Goal: Book appointment/travel/reservation

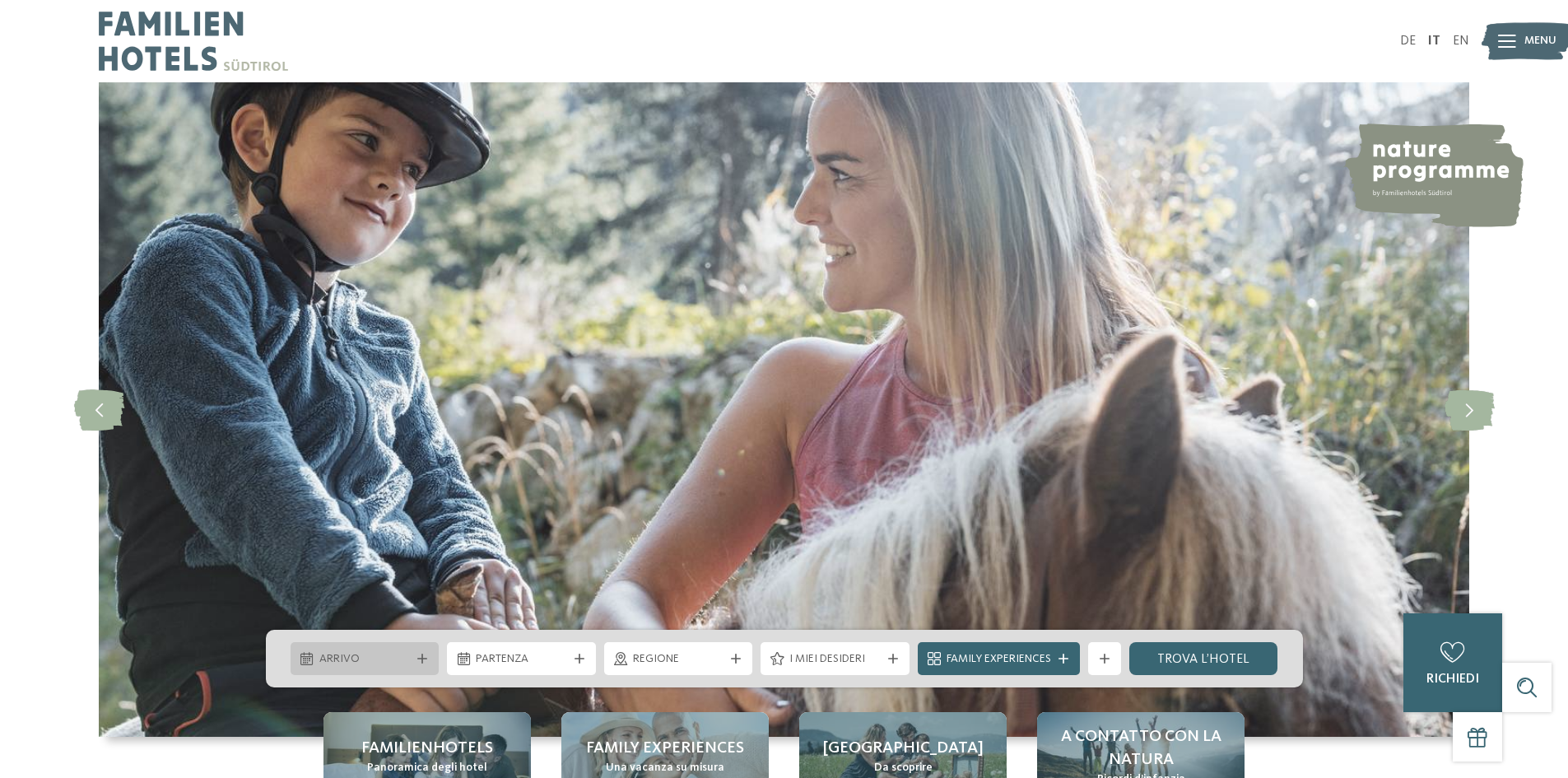
click at [371, 656] on span "Arrivo" at bounding box center [365, 659] width 91 height 17
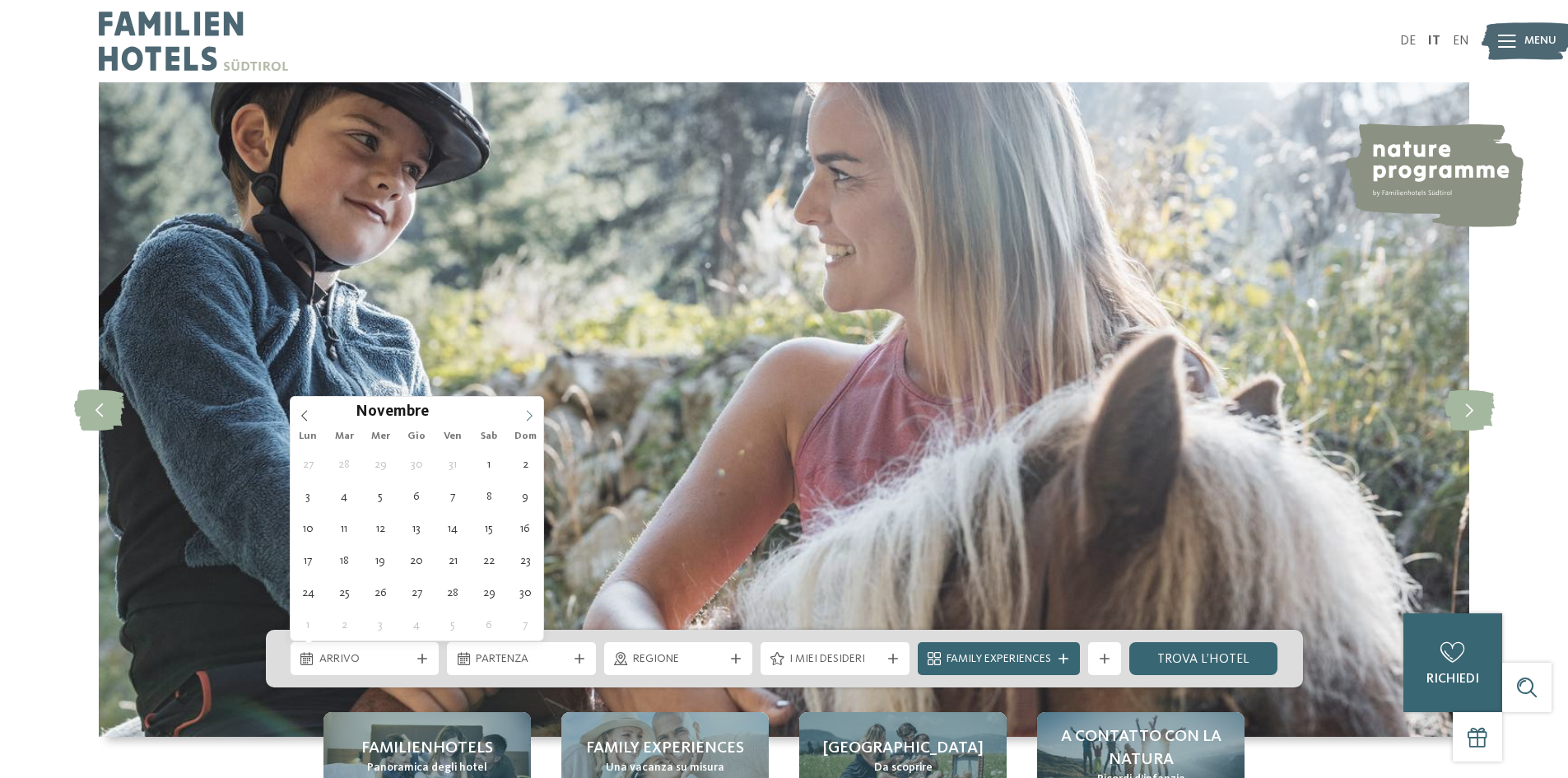
click at [530, 416] on icon at bounding box center [528, 415] width 12 height 12
type div "20.12.2025"
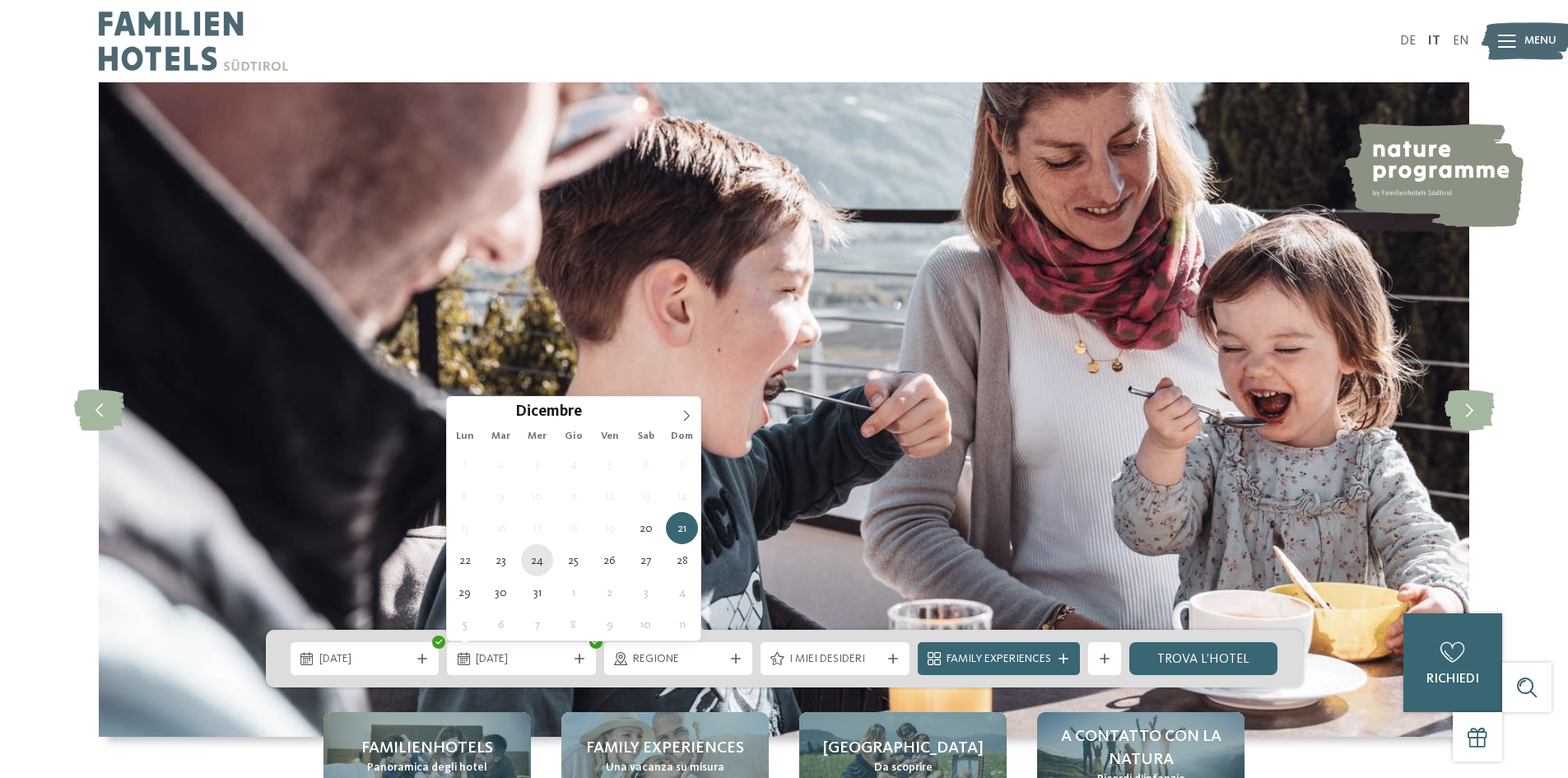
type div "24.12.2025"
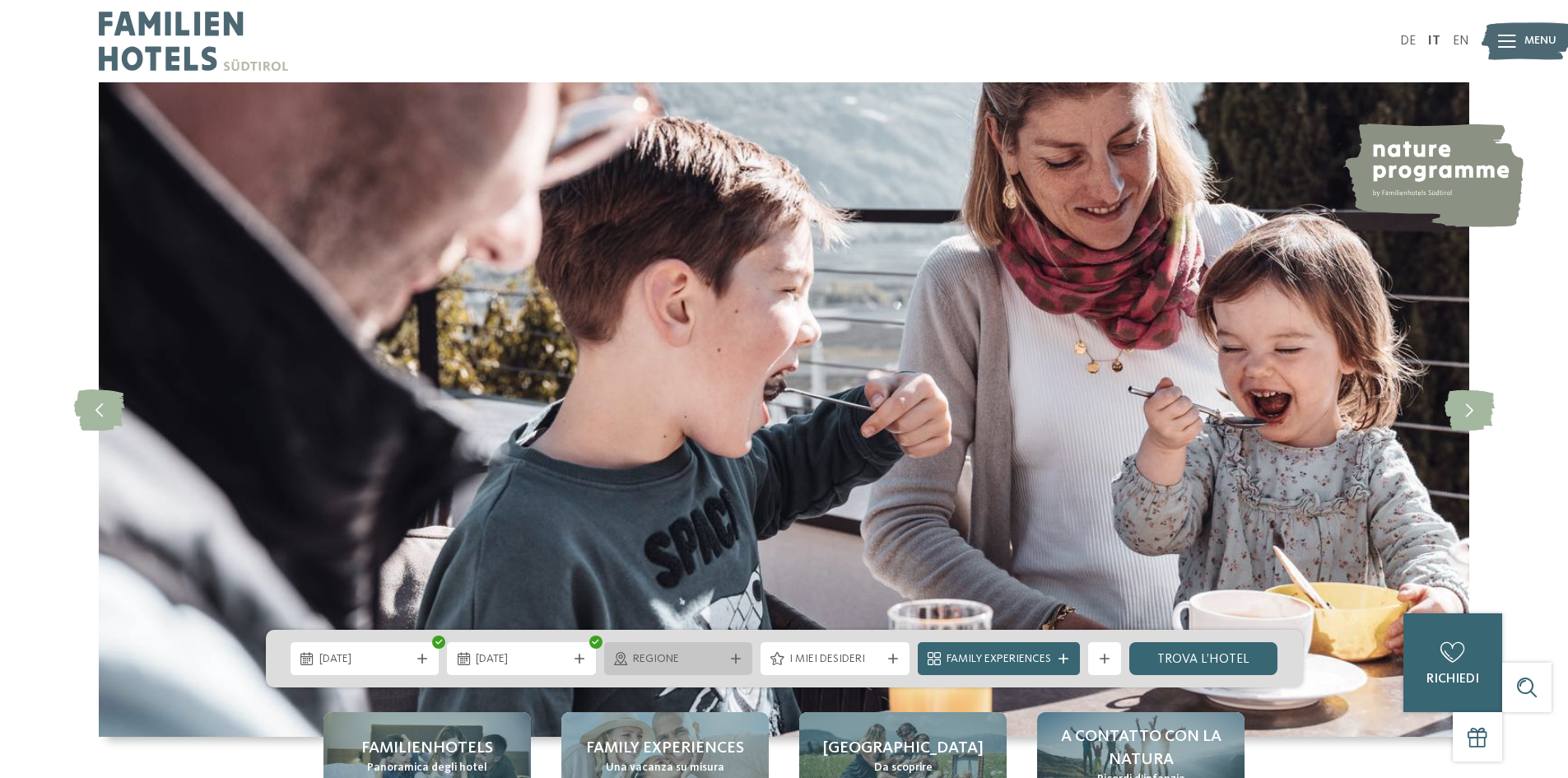
click at [725, 662] on div "Regione" at bounding box center [679, 658] width 99 height 18
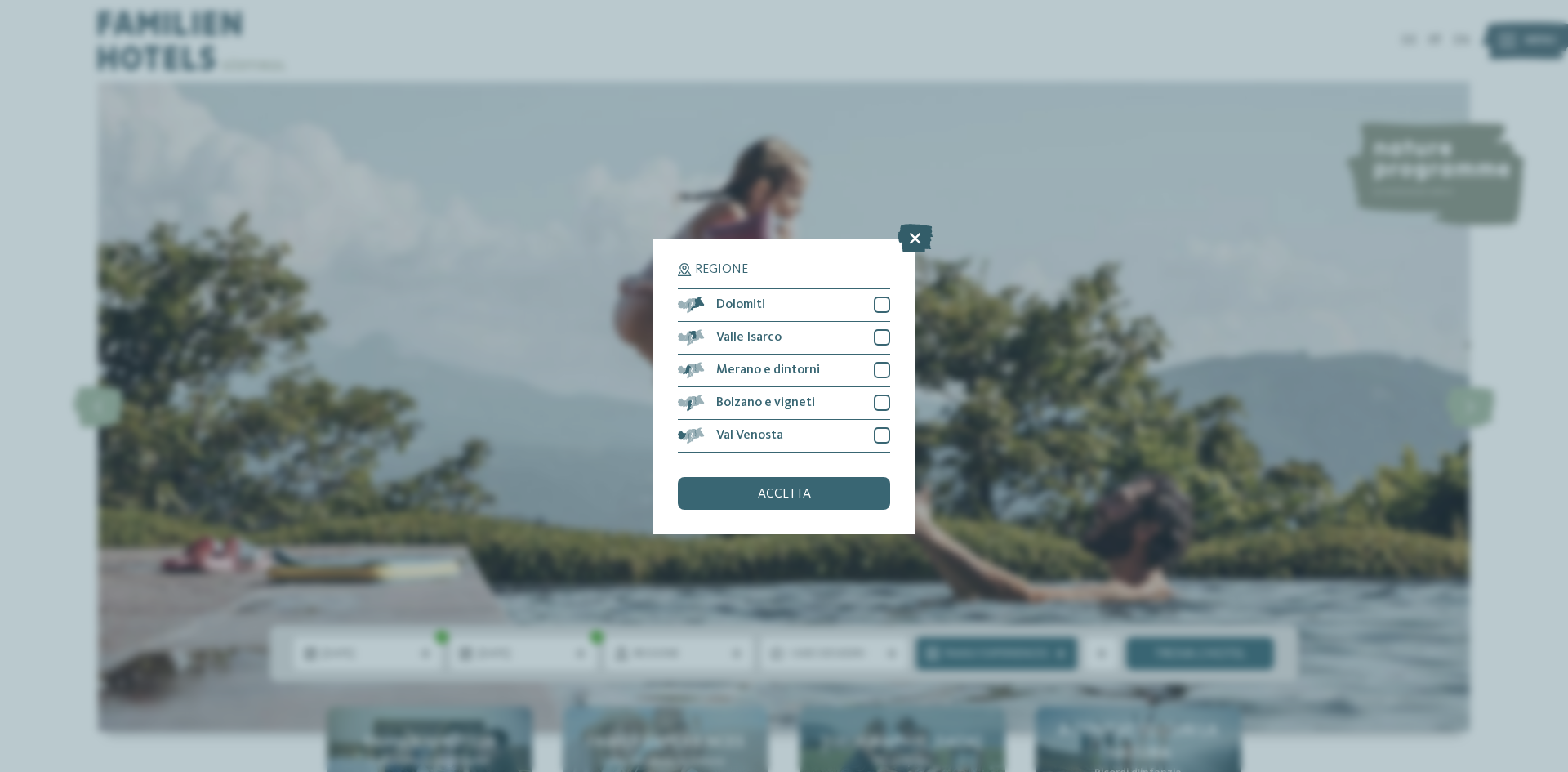
click at [919, 230] on icon at bounding box center [915, 237] width 35 height 28
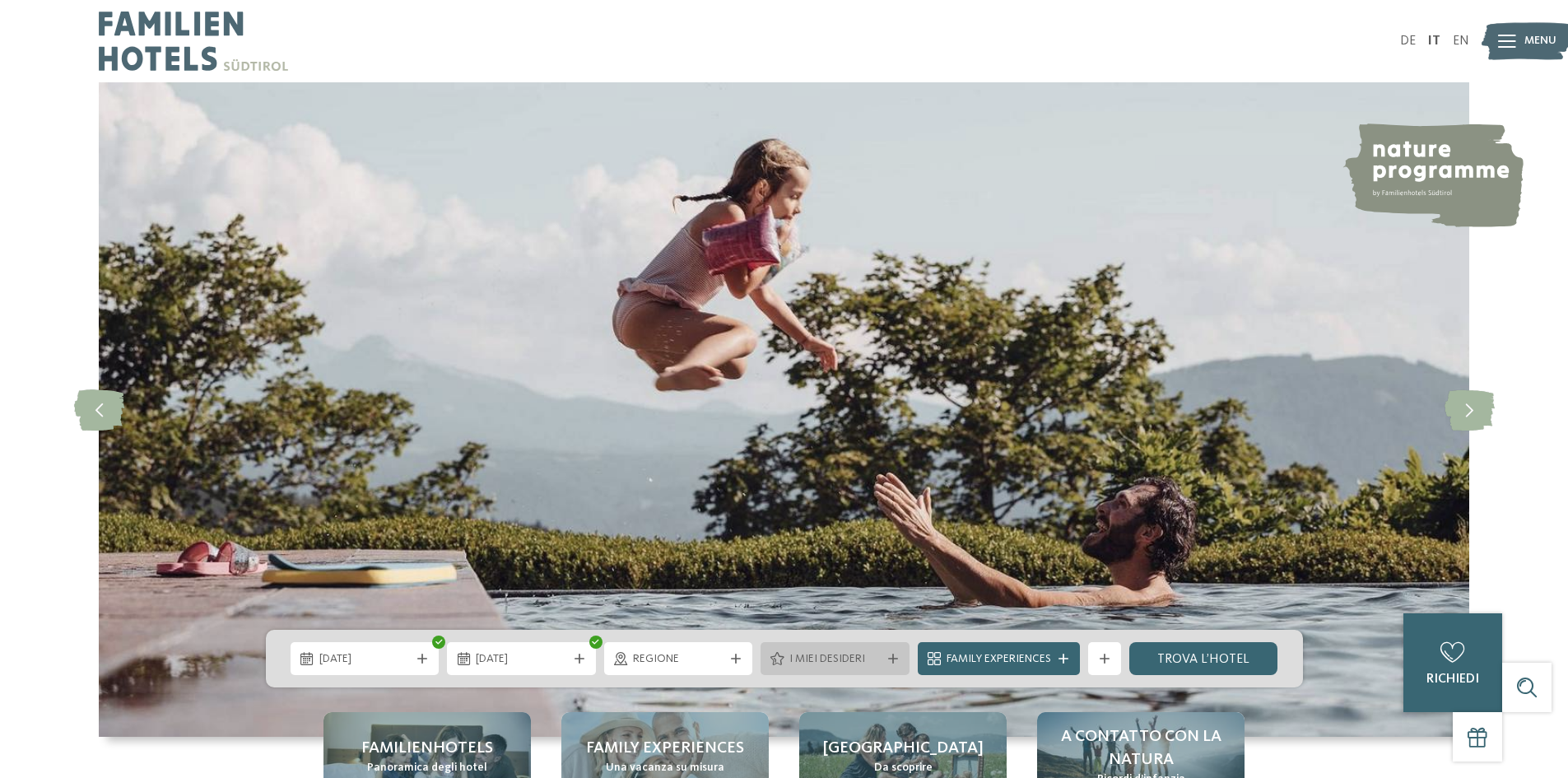
click at [859, 656] on span "I miei desideri" at bounding box center [834, 659] width 91 height 17
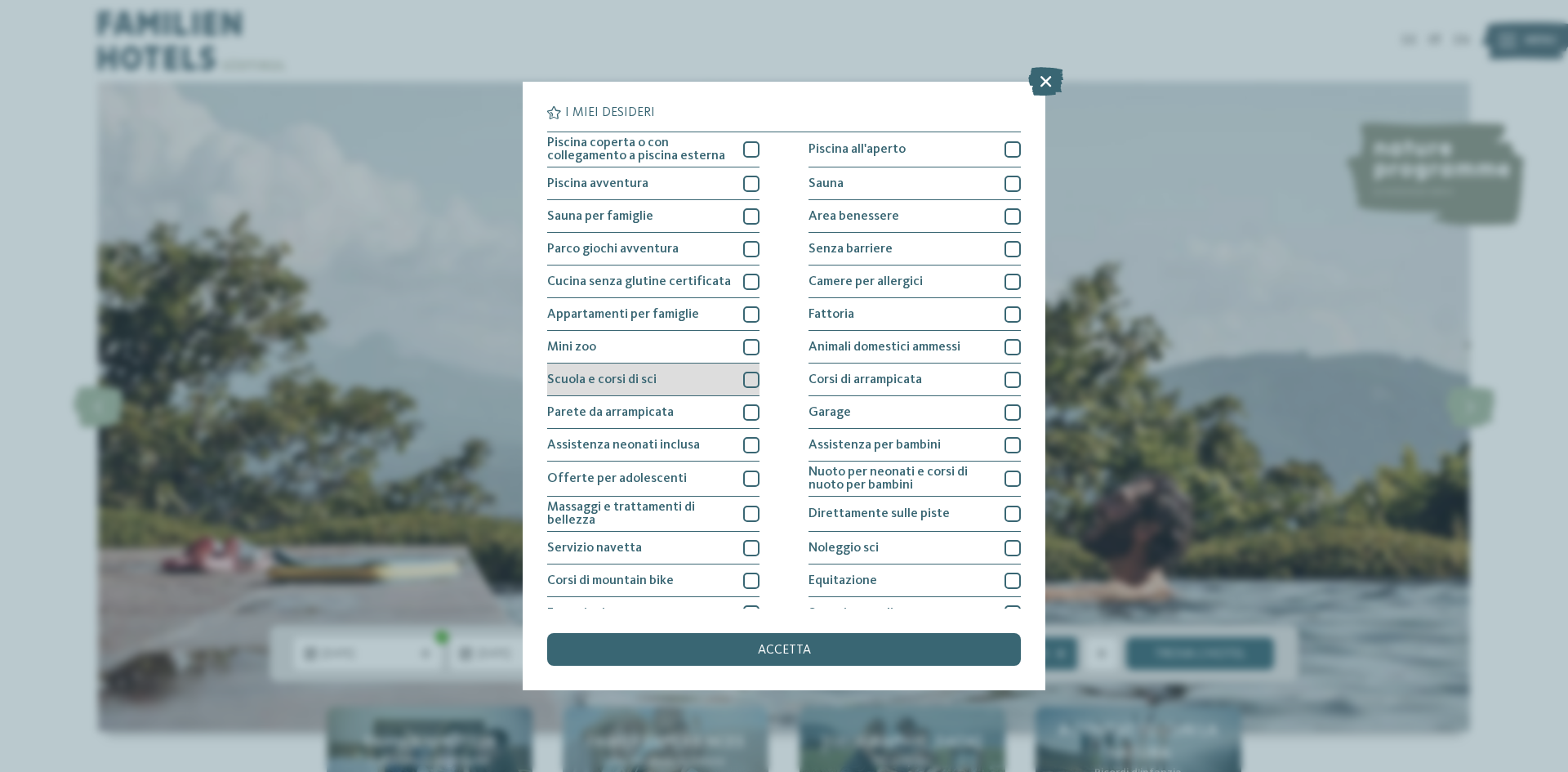
click at [660, 383] on div "Scuola e corsi di sci" at bounding box center [653, 380] width 212 height 33
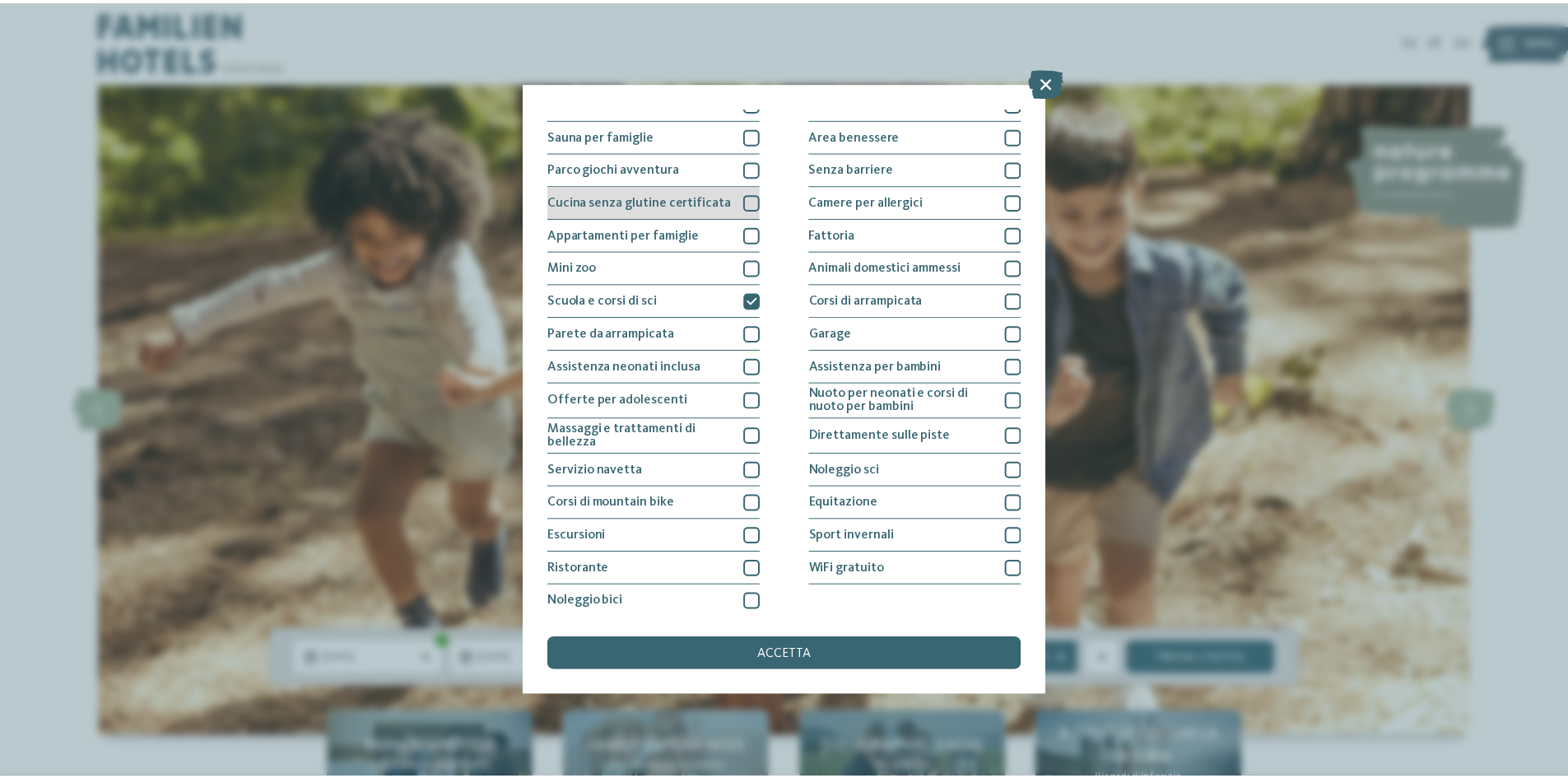
scroll to position [87, 0]
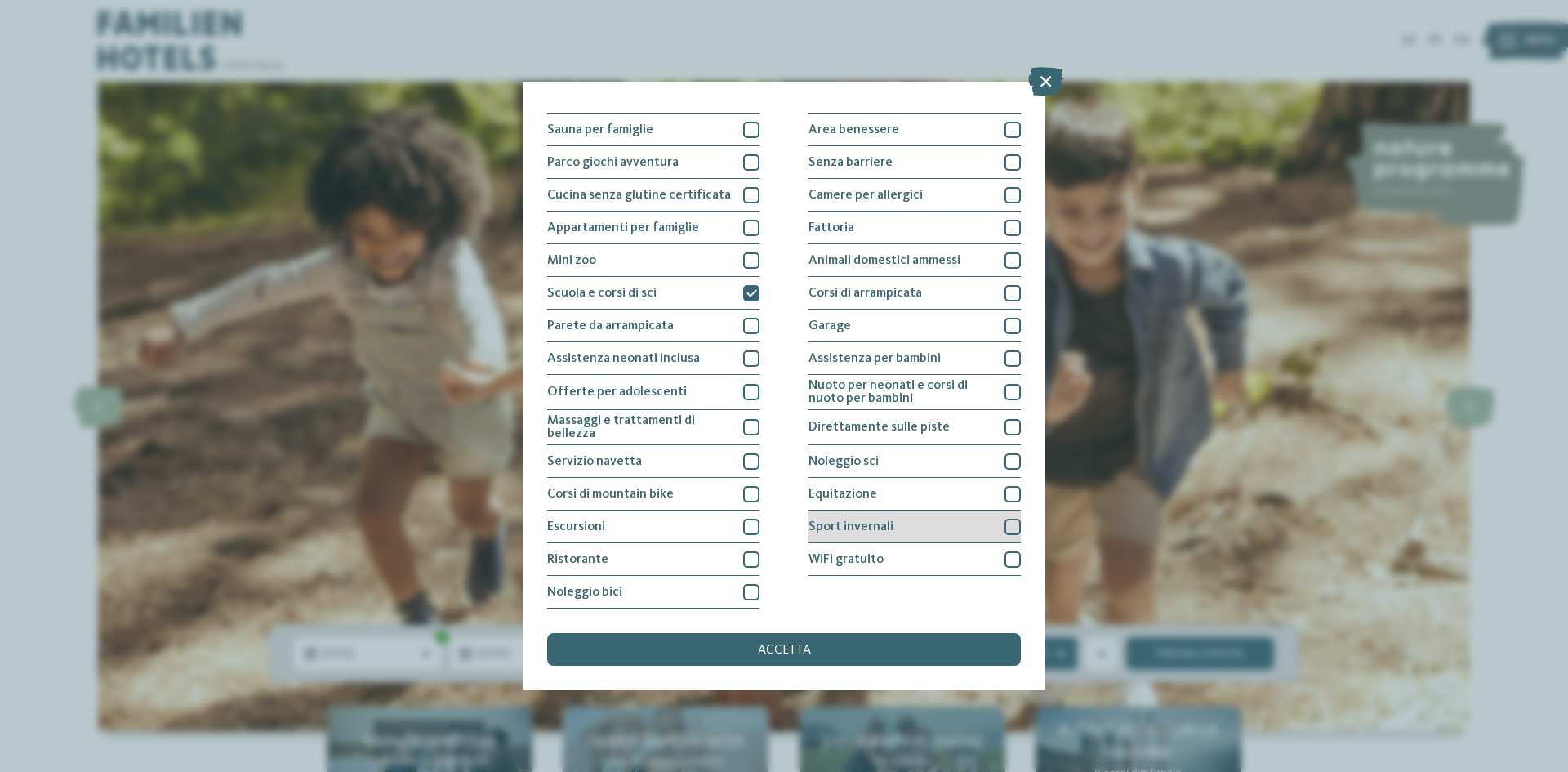
click at [982, 530] on div "Sport invernali" at bounding box center [915, 527] width 212 height 33
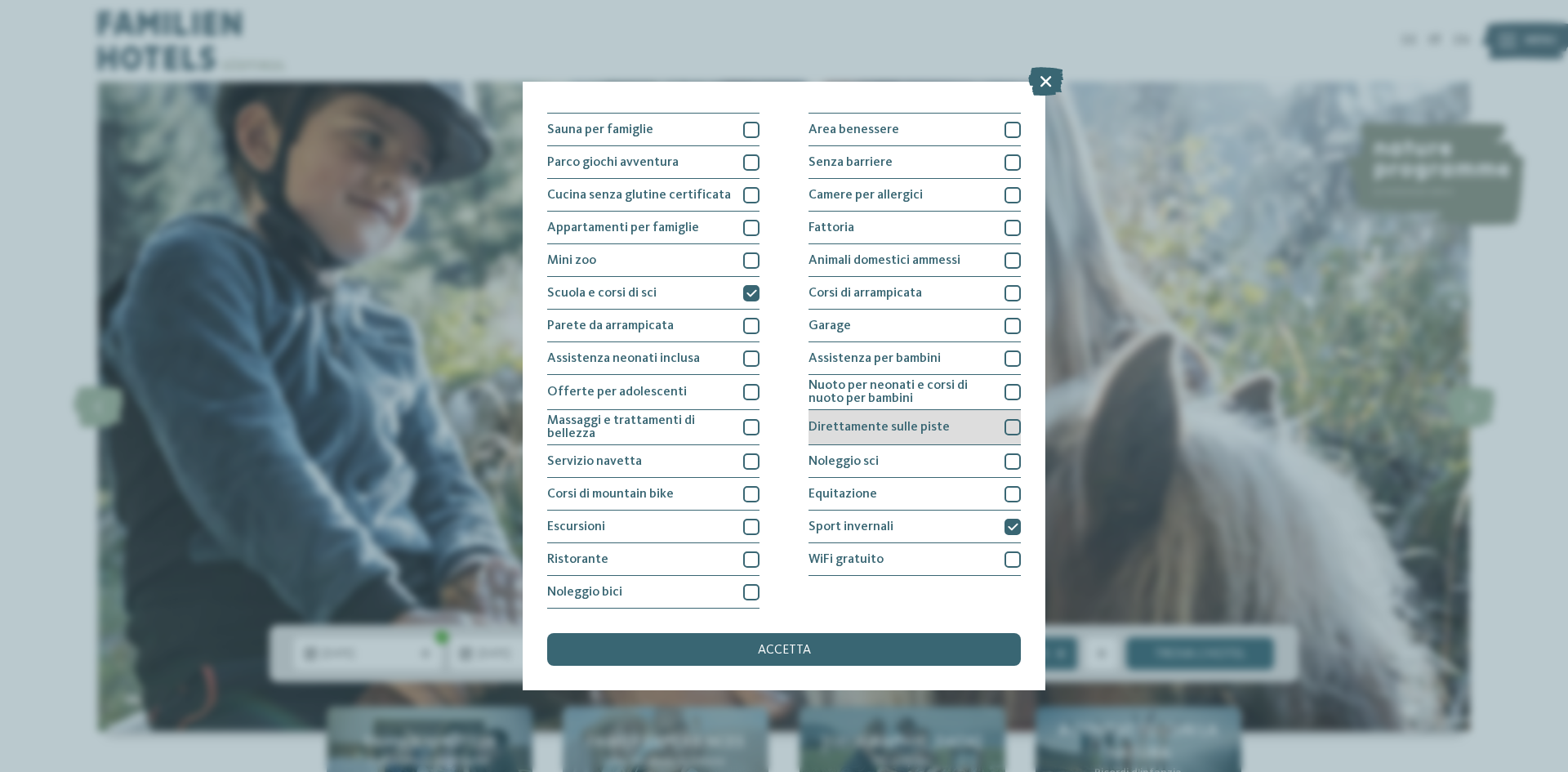
click at [954, 425] on div "Direttamente sulle piste" at bounding box center [915, 428] width 212 height 35
click at [783, 646] on span "accetta" at bounding box center [784, 650] width 53 height 13
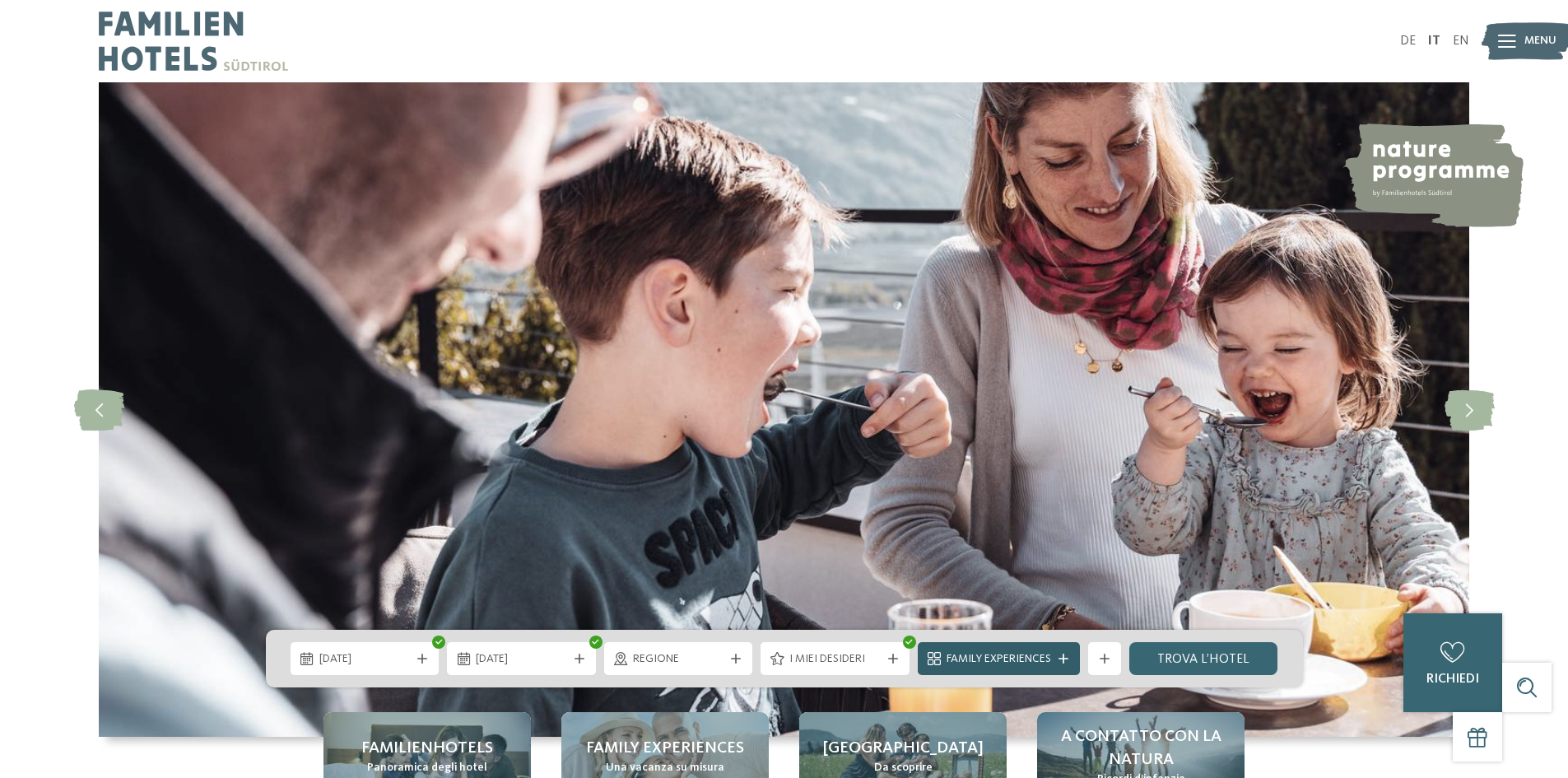
click at [1064, 659] on icon at bounding box center [1063, 658] width 10 height 10
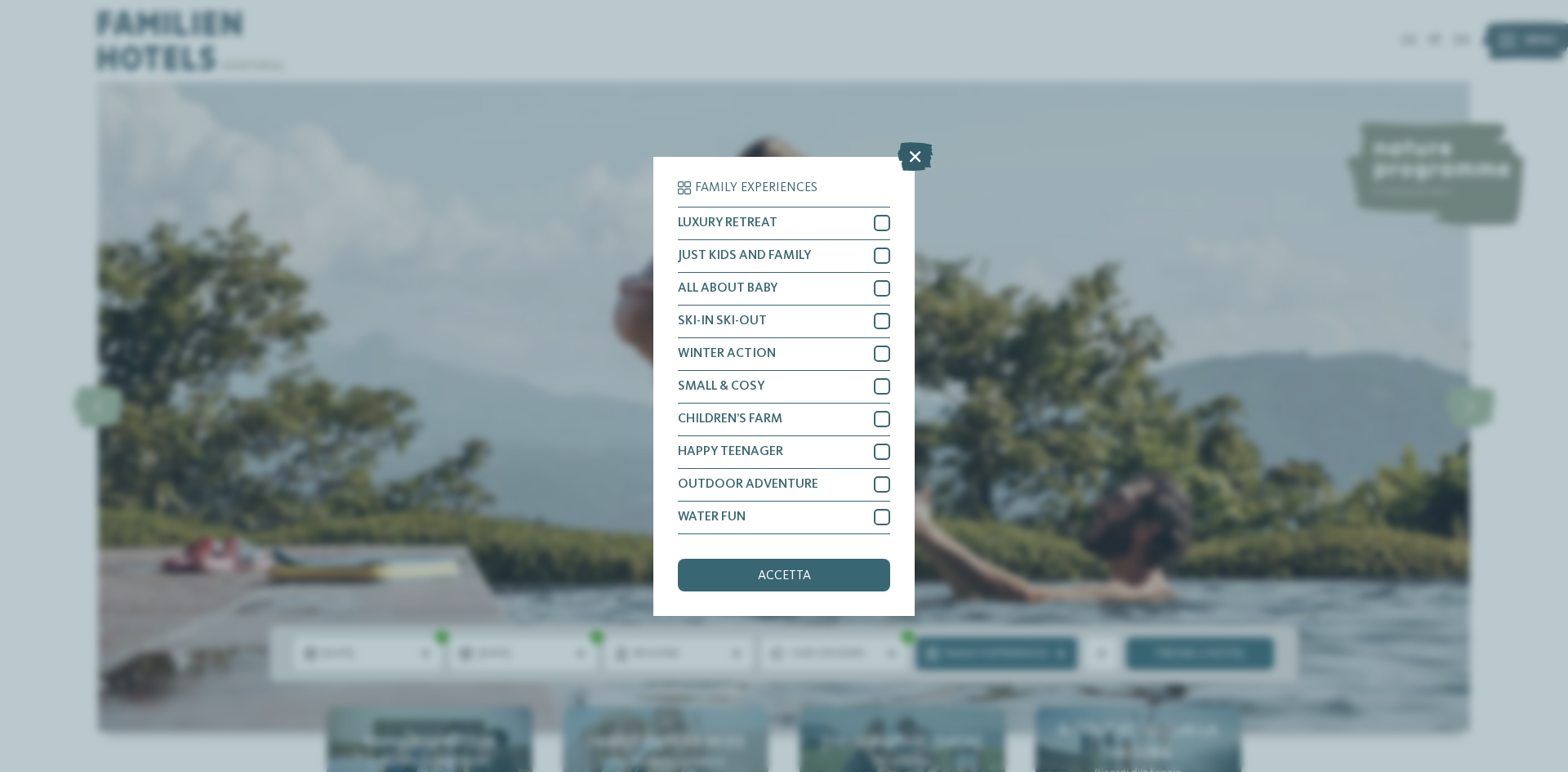
click at [913, 150] on icon at bounding box center [915, 155] width 35 height 28
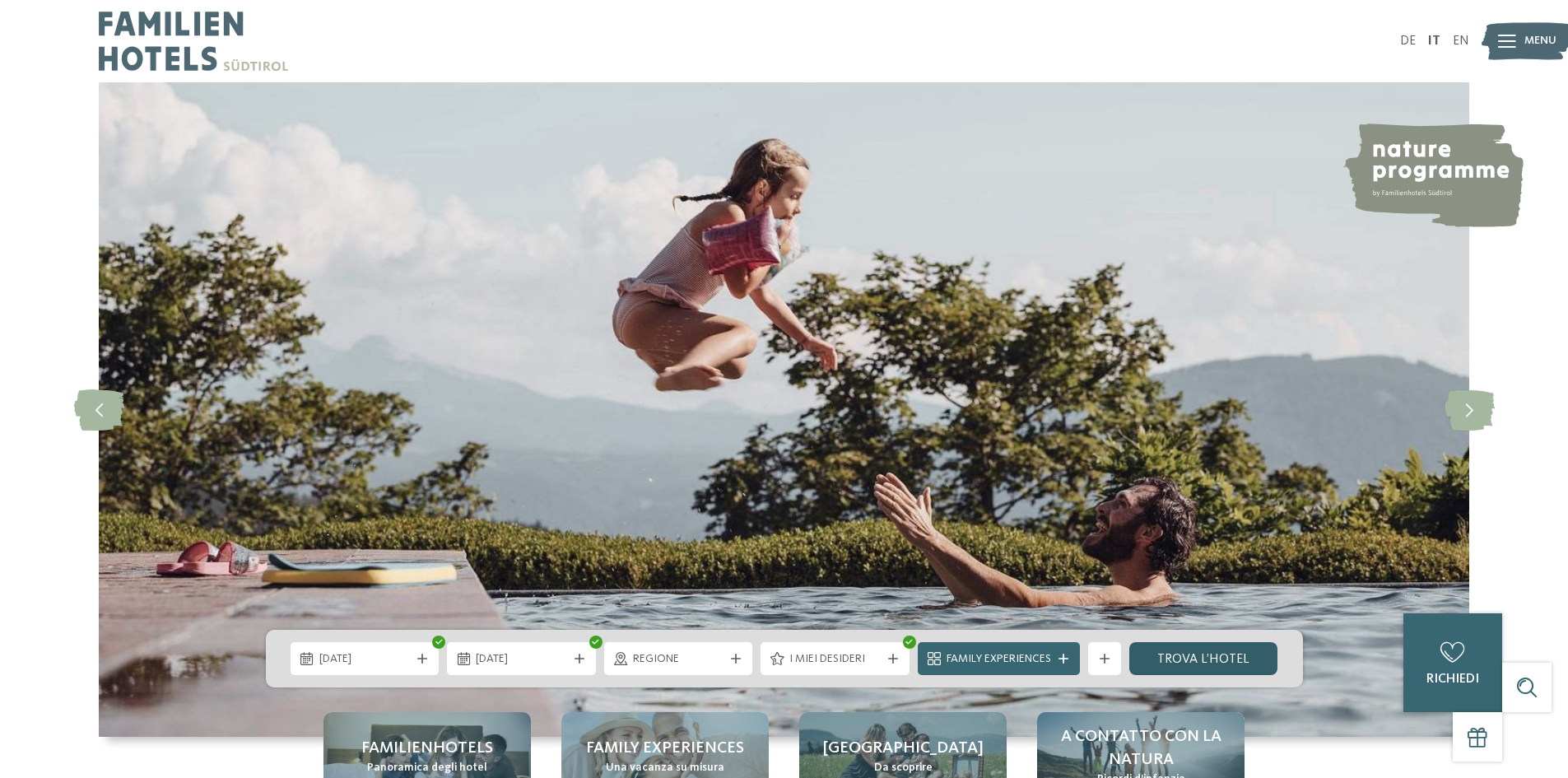
click at [1224, 658] on link "trova l’hotel" at bounding box center [1203, 658] width 149 height 33
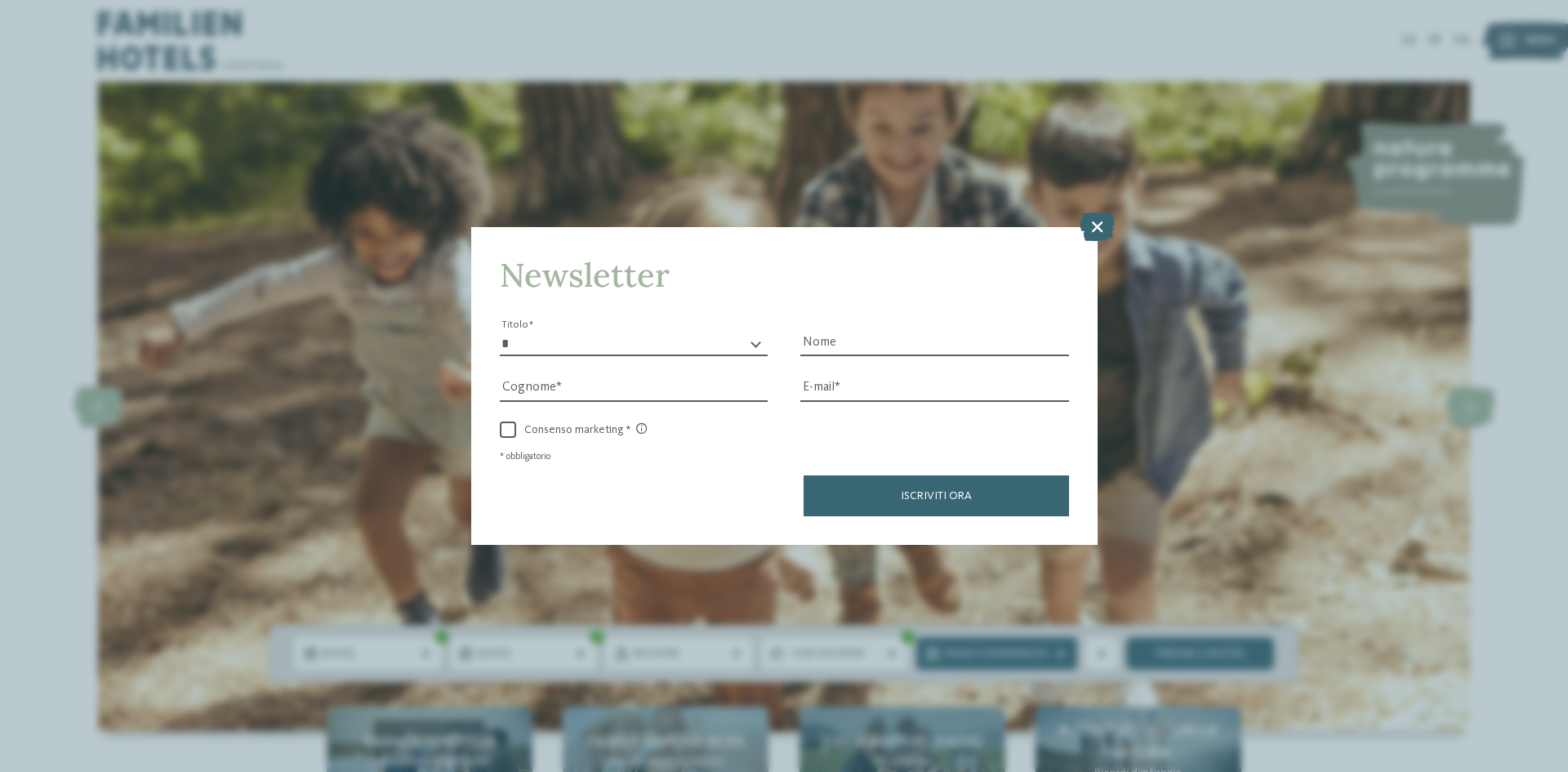
click at [1088, 209] on div "Newsletter * ****** ******* ******** ****** Titolo Nome Cognome Fax" at bounding box center [784, 386] width 1568 height 772
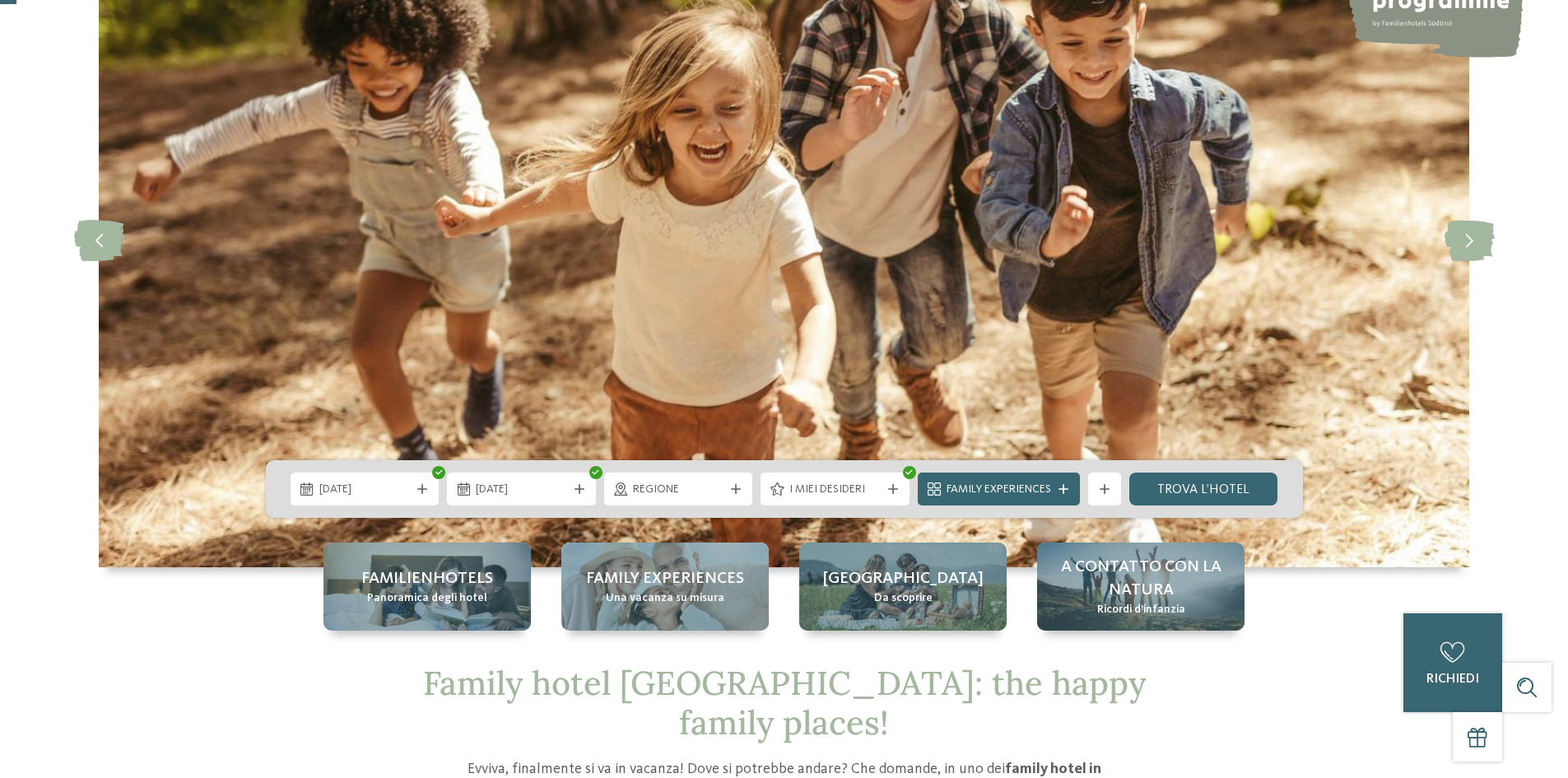
scroll to position [330, 0]
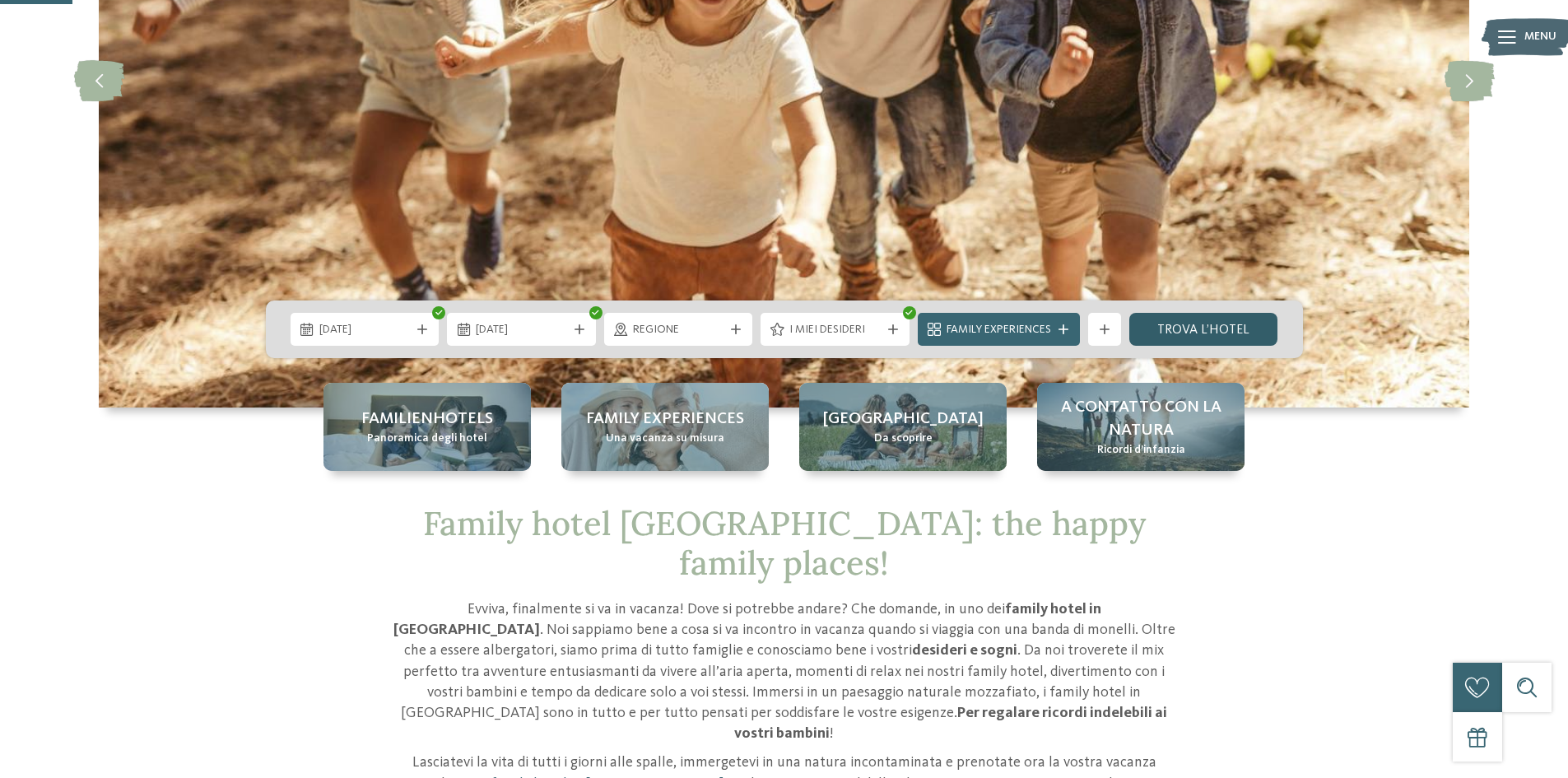
click at [1229, 321] on link "trova l’hotel" at bounding box center [1203, 330] width 149 height 33
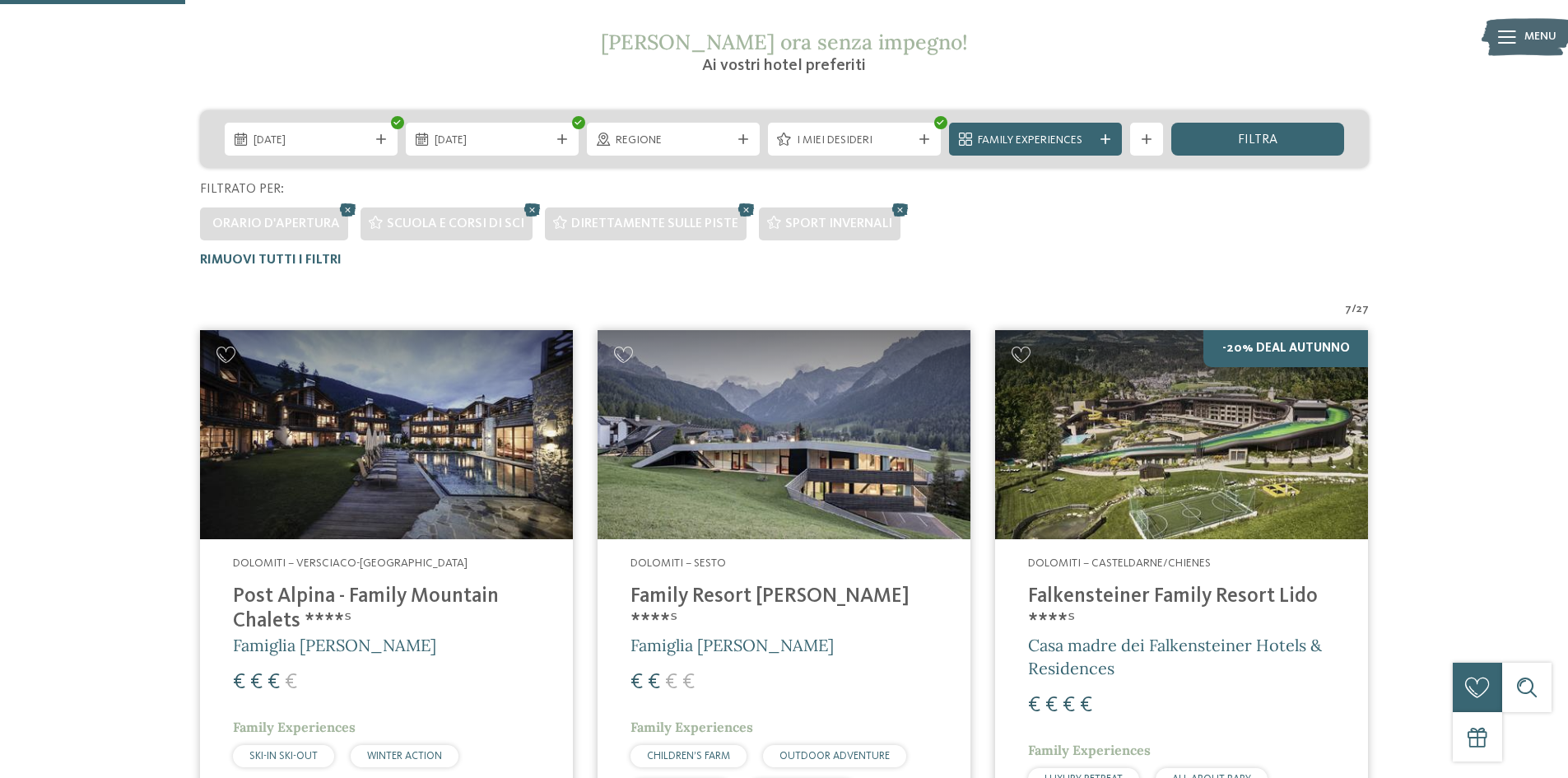
scroll to position [293, 0]
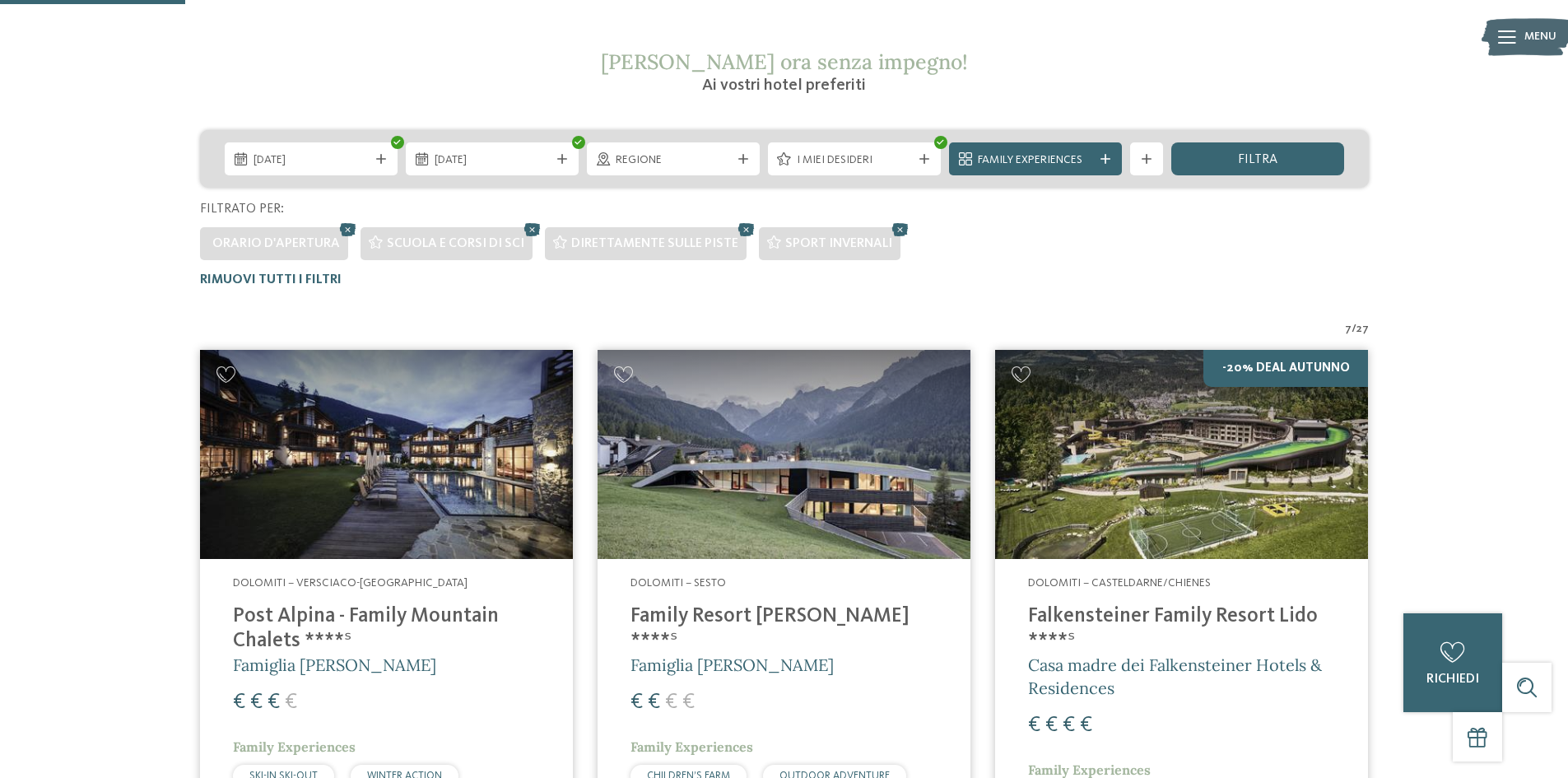
click at [813, 460] on img at bounding box center [784, 455] width 373 height 210
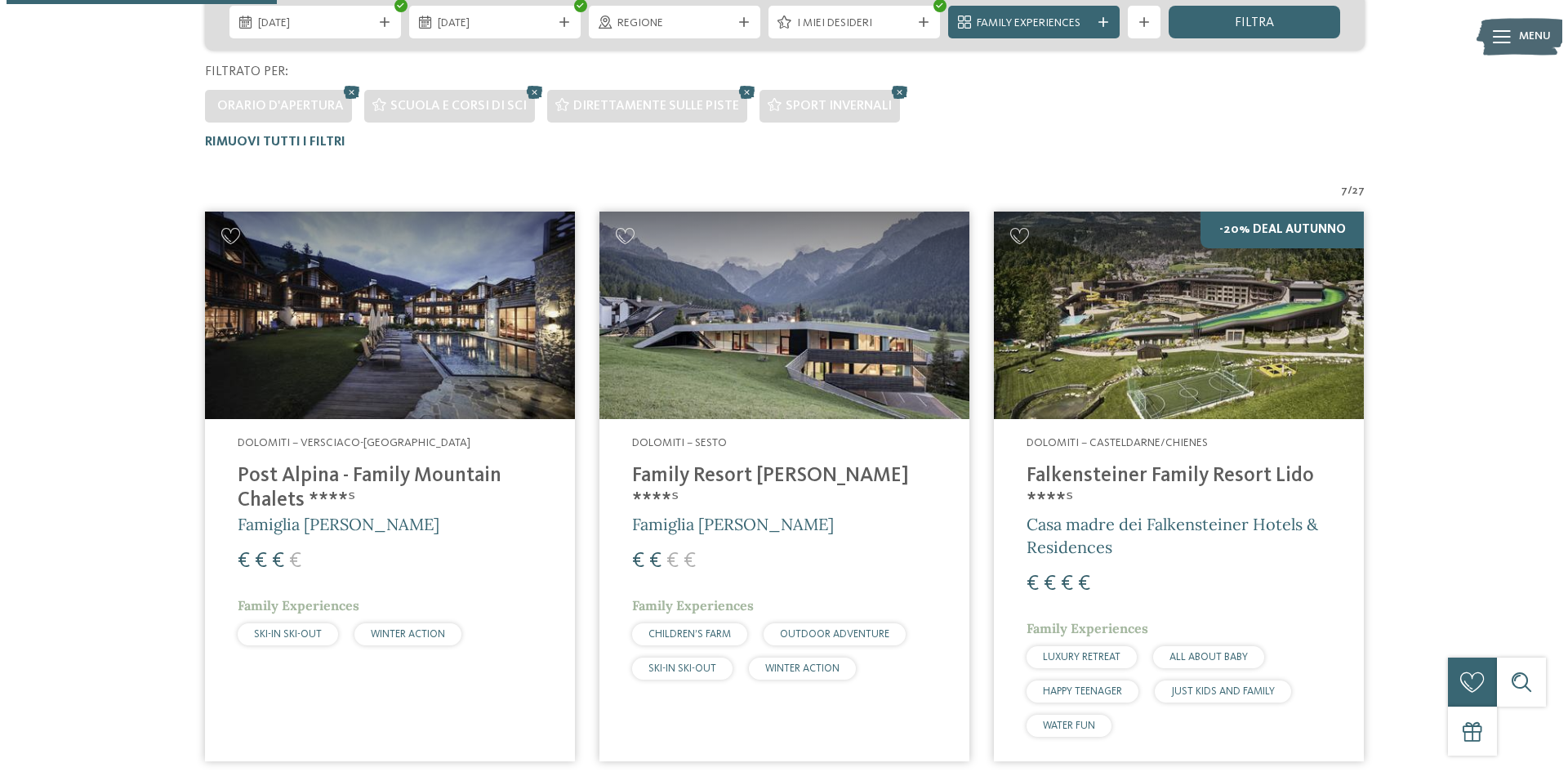
scroll to position [454, 0]
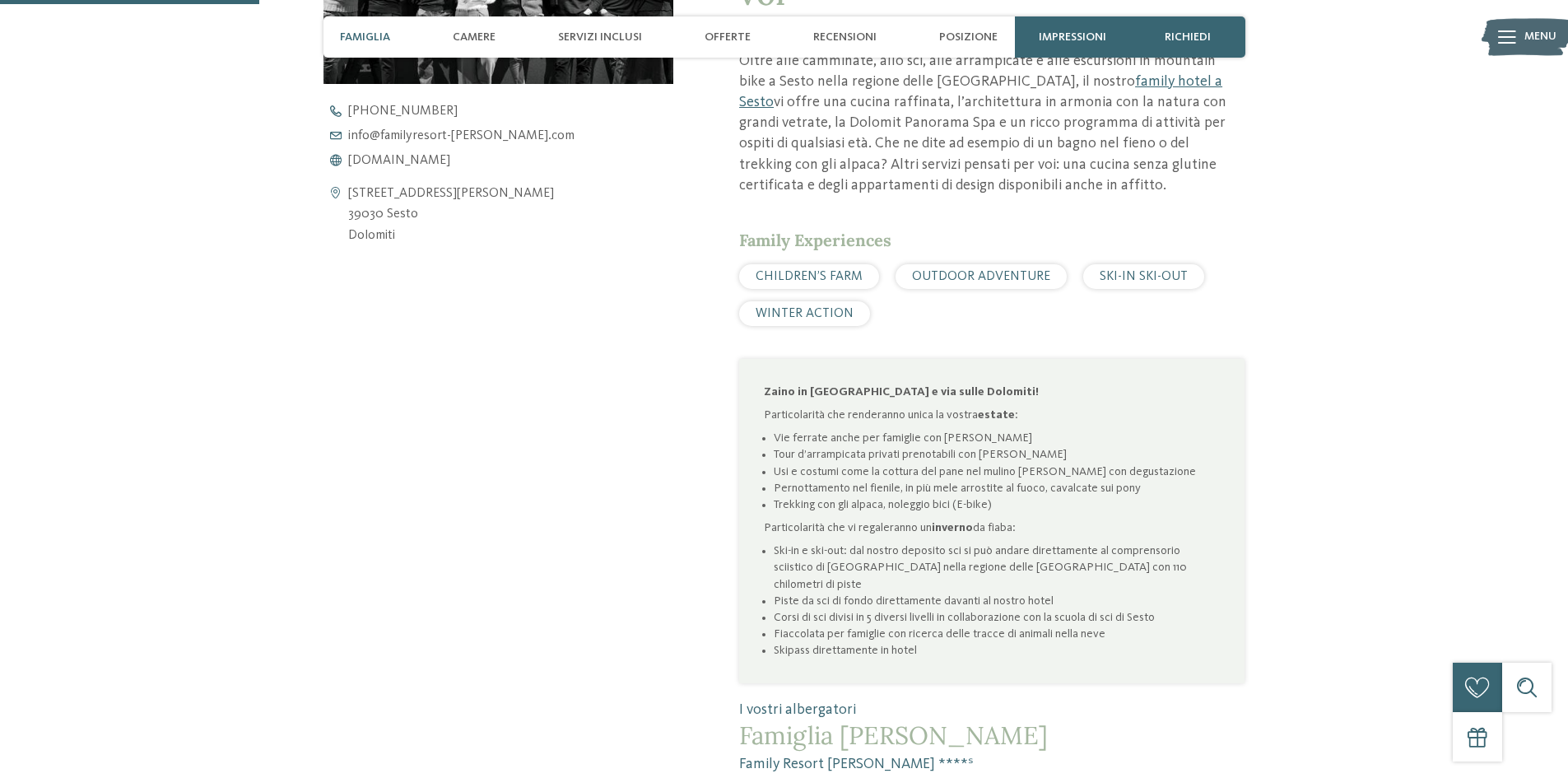
scroll to position [823, 0]
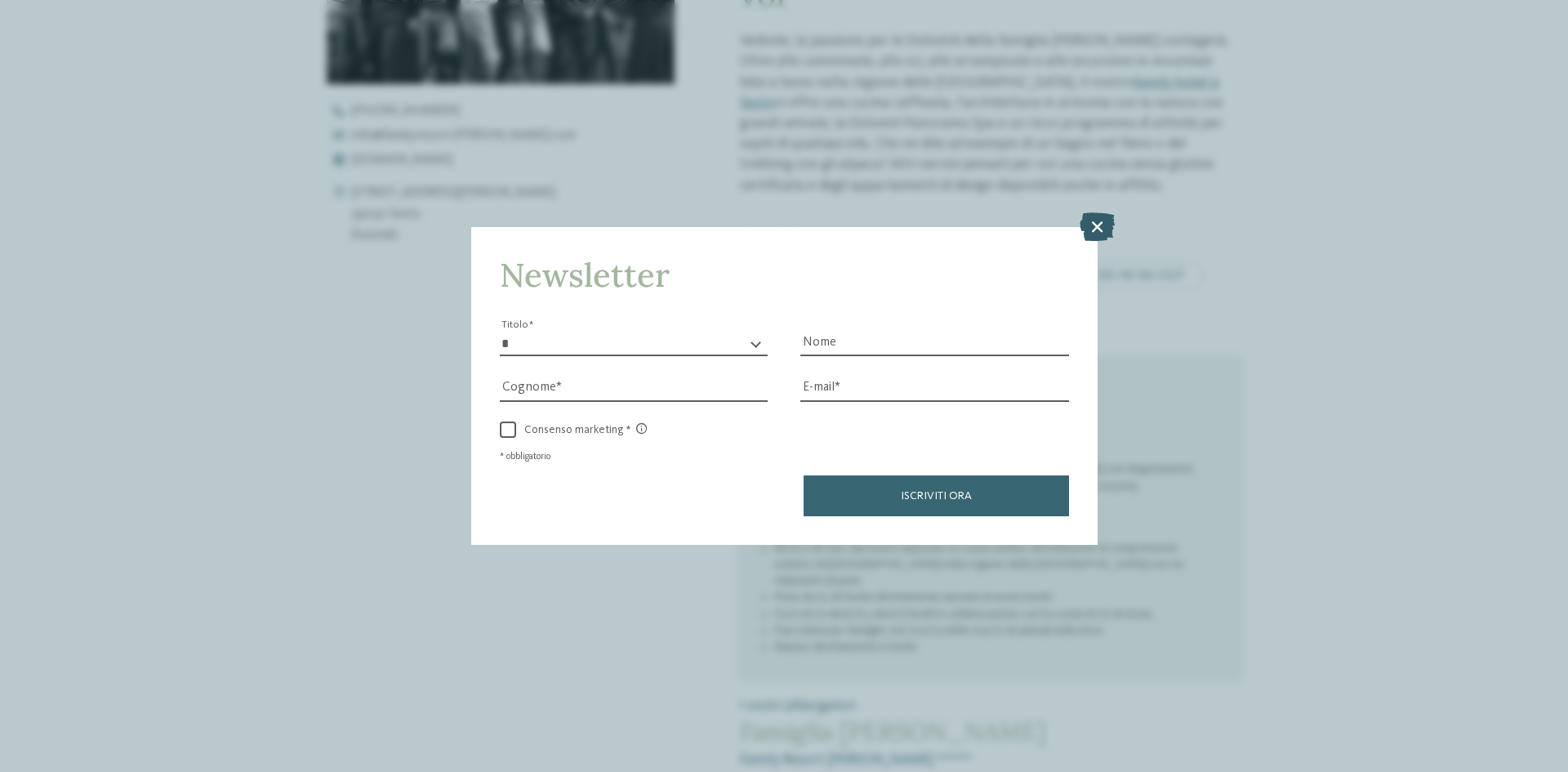
click at [1106, 215] on icon at bounding box center [1097, 226] width 35 height 28
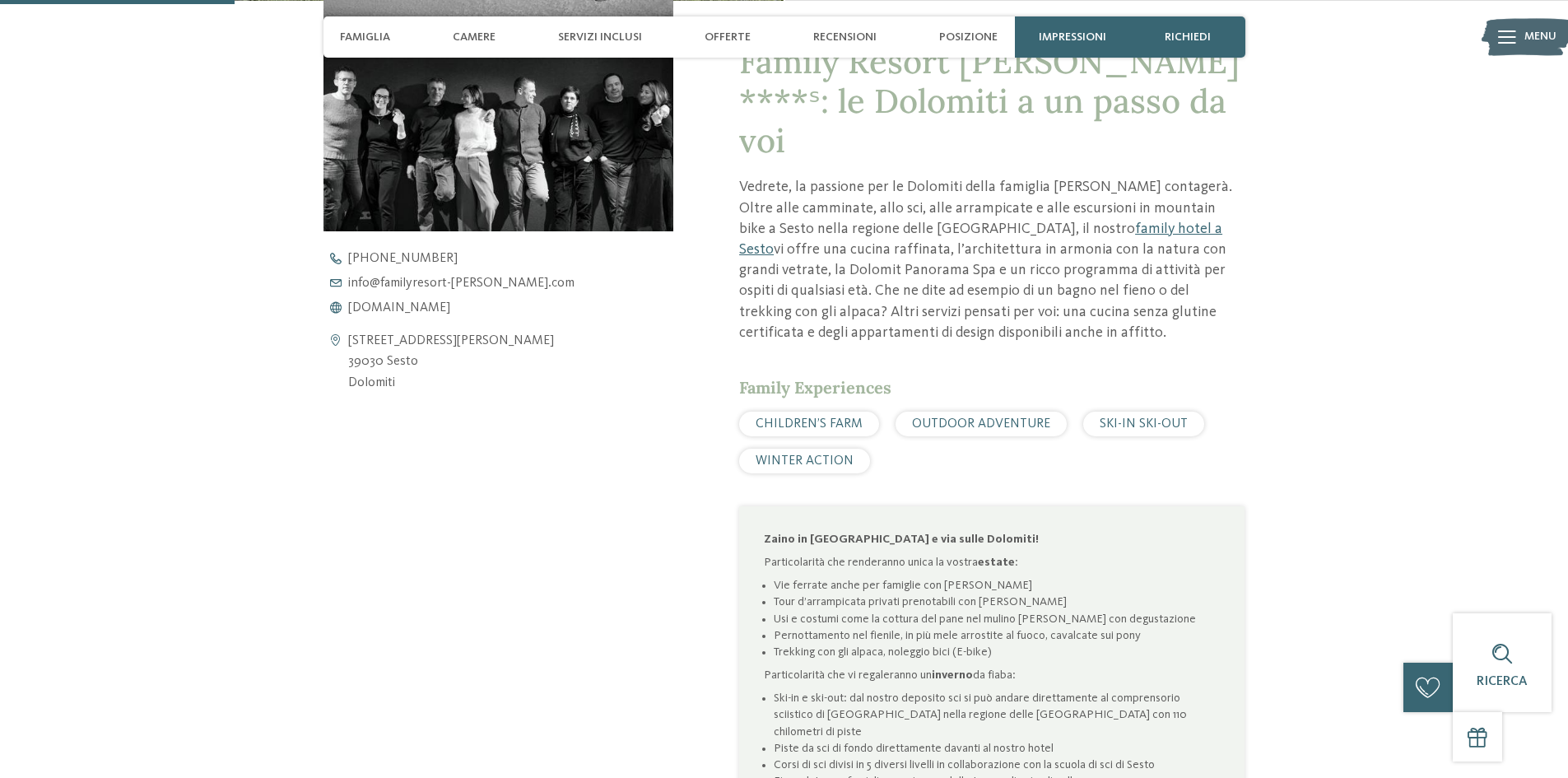
scroll to position [658, 0]
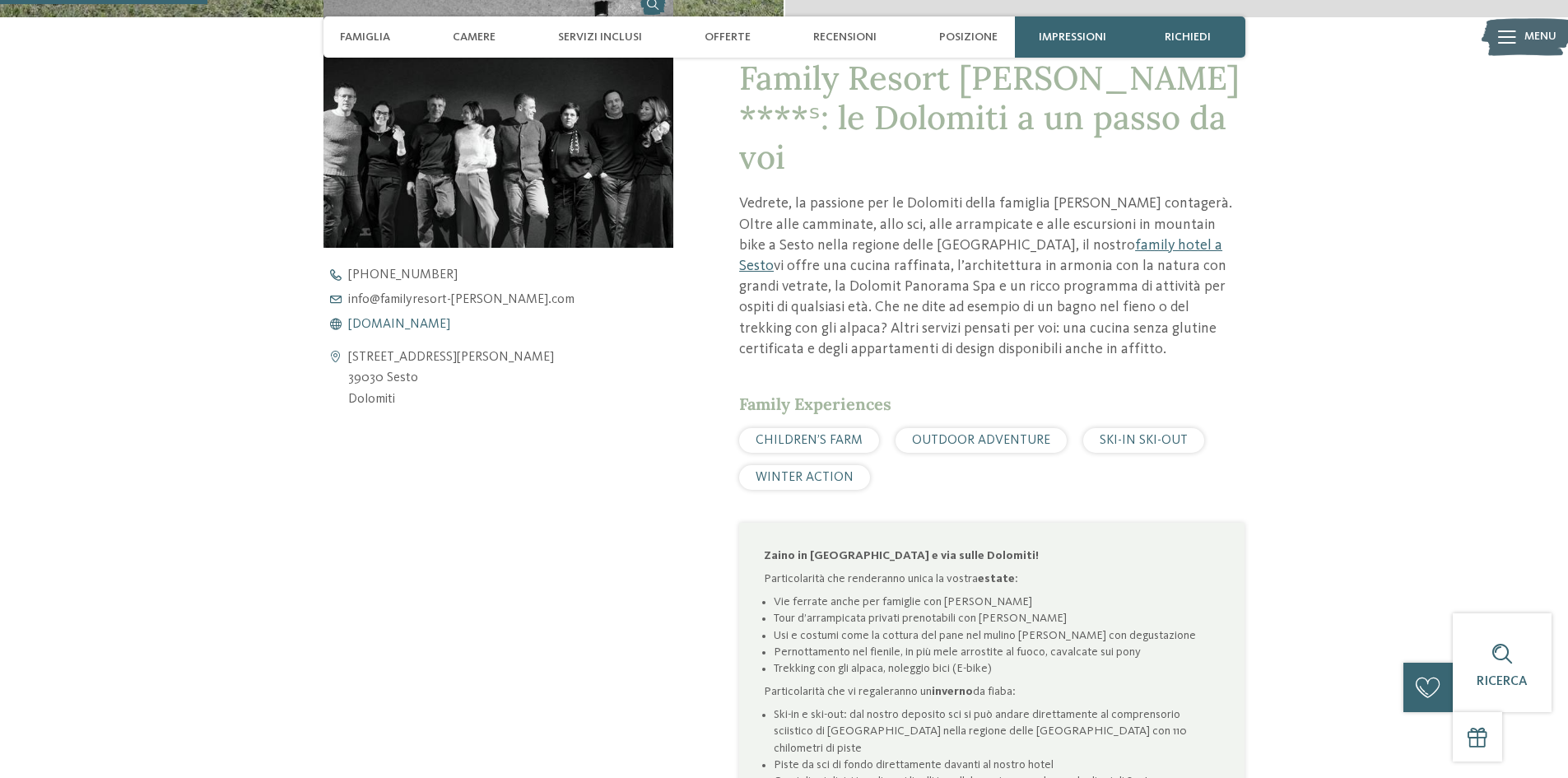
click at [408, 319] on span "www.familyresort-rainer.com" at bounding box center [399, 324] width 102 height 13
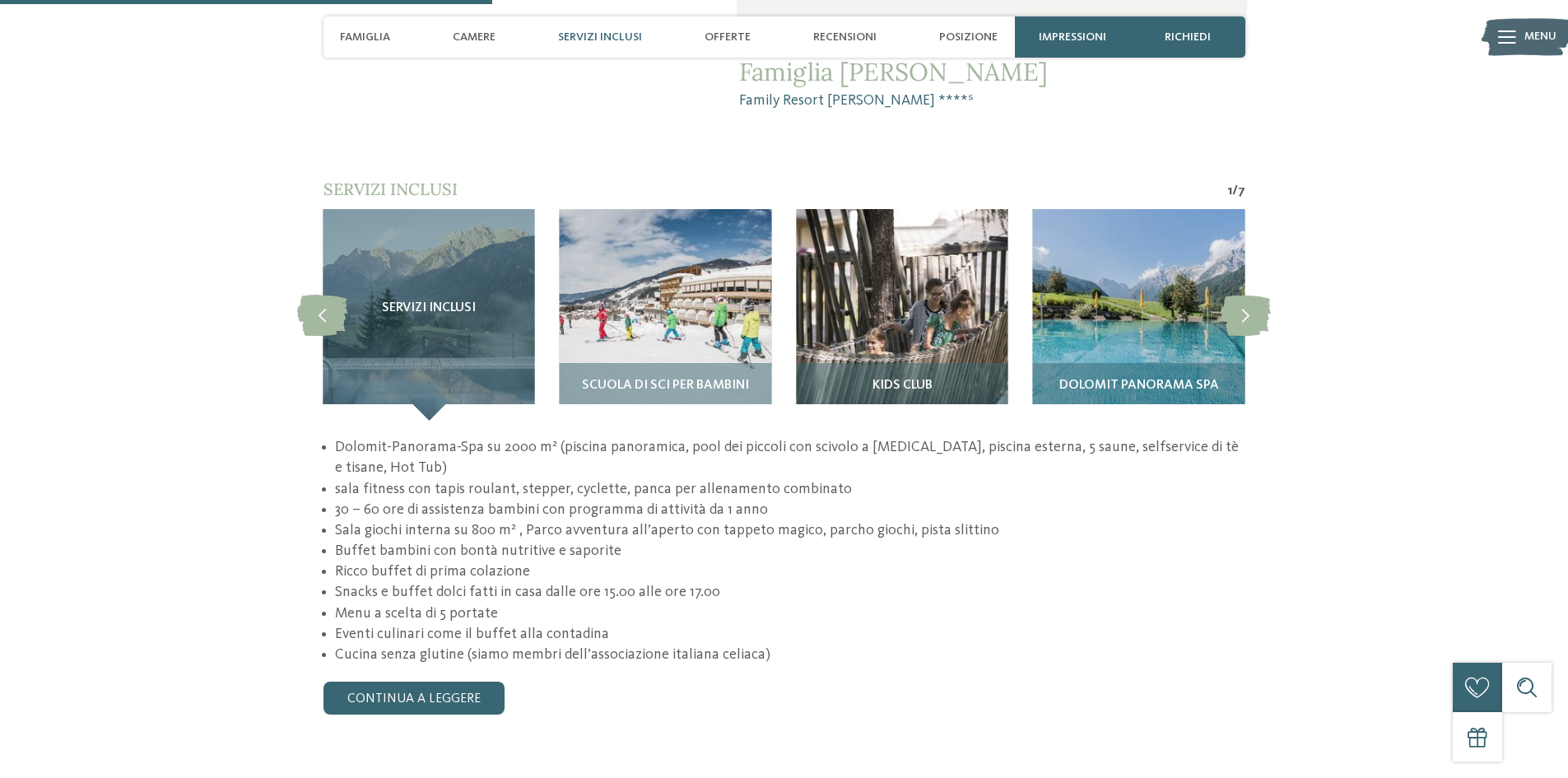
scroll to position [1563, 0]
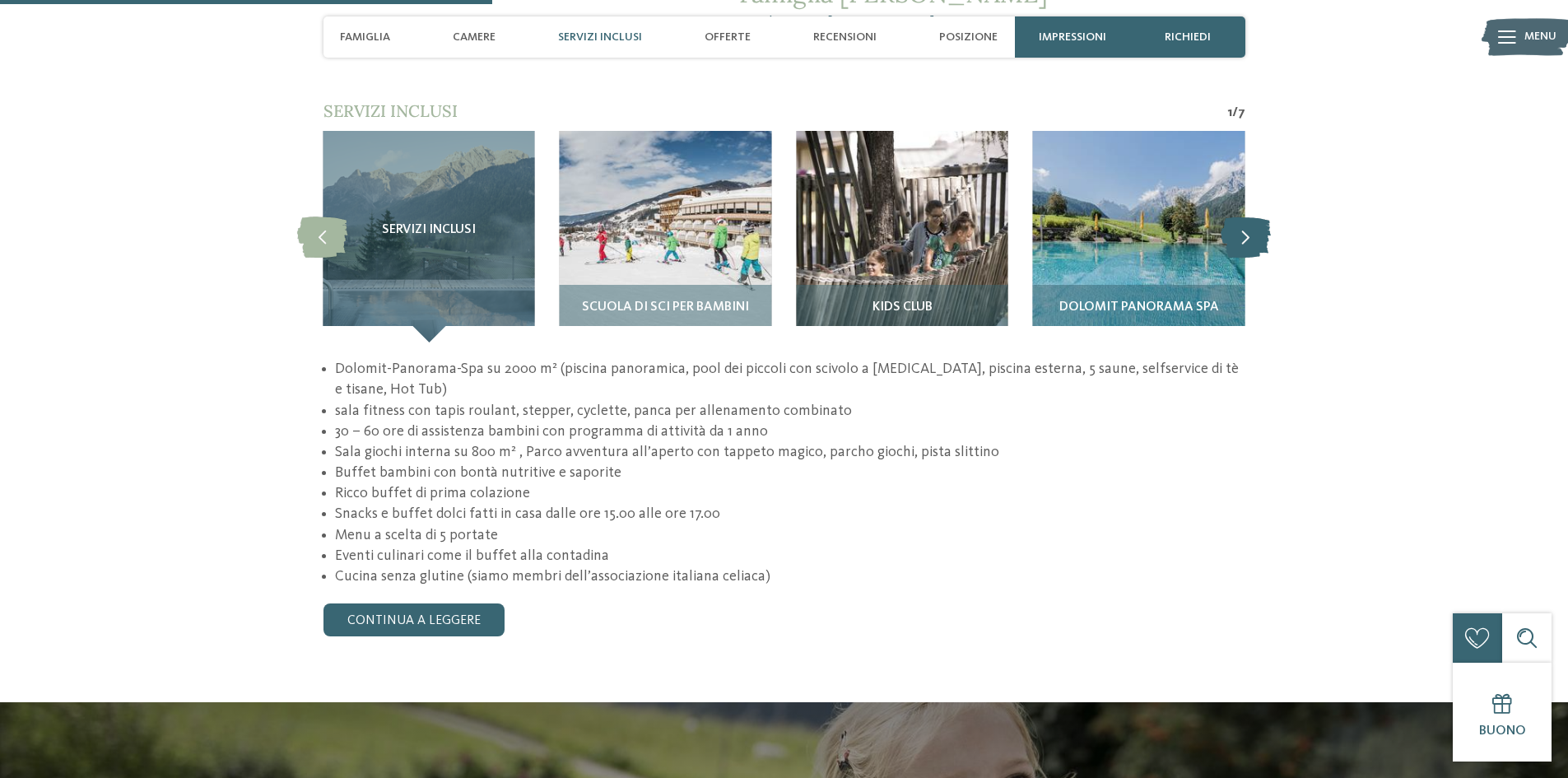
click at [1246, 215] on icon at bounding box center [1246, 236] width 51 height 41
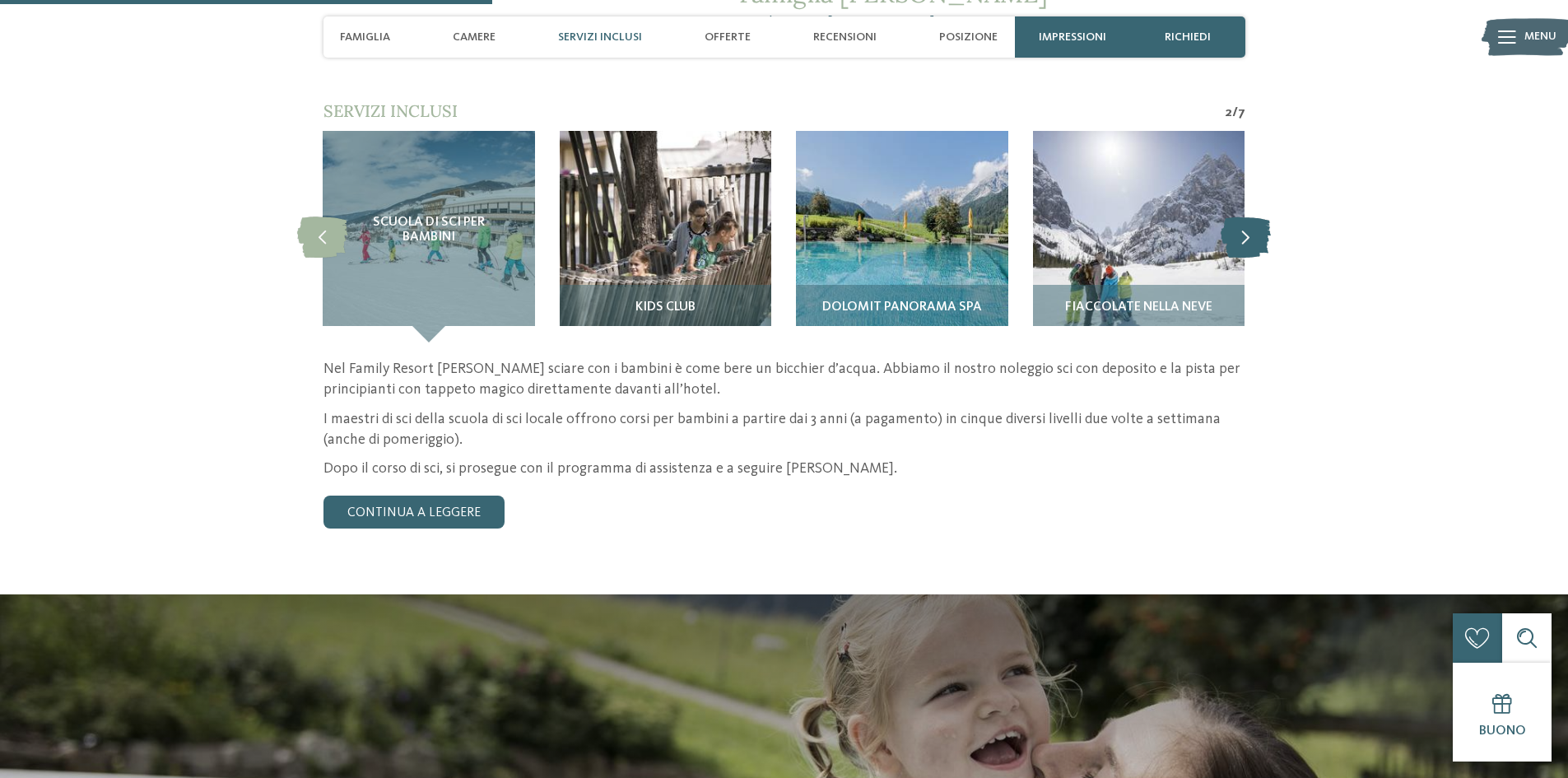
click at [1246, 215] on icon at bounding box center [1246, 236] width 51 height 41
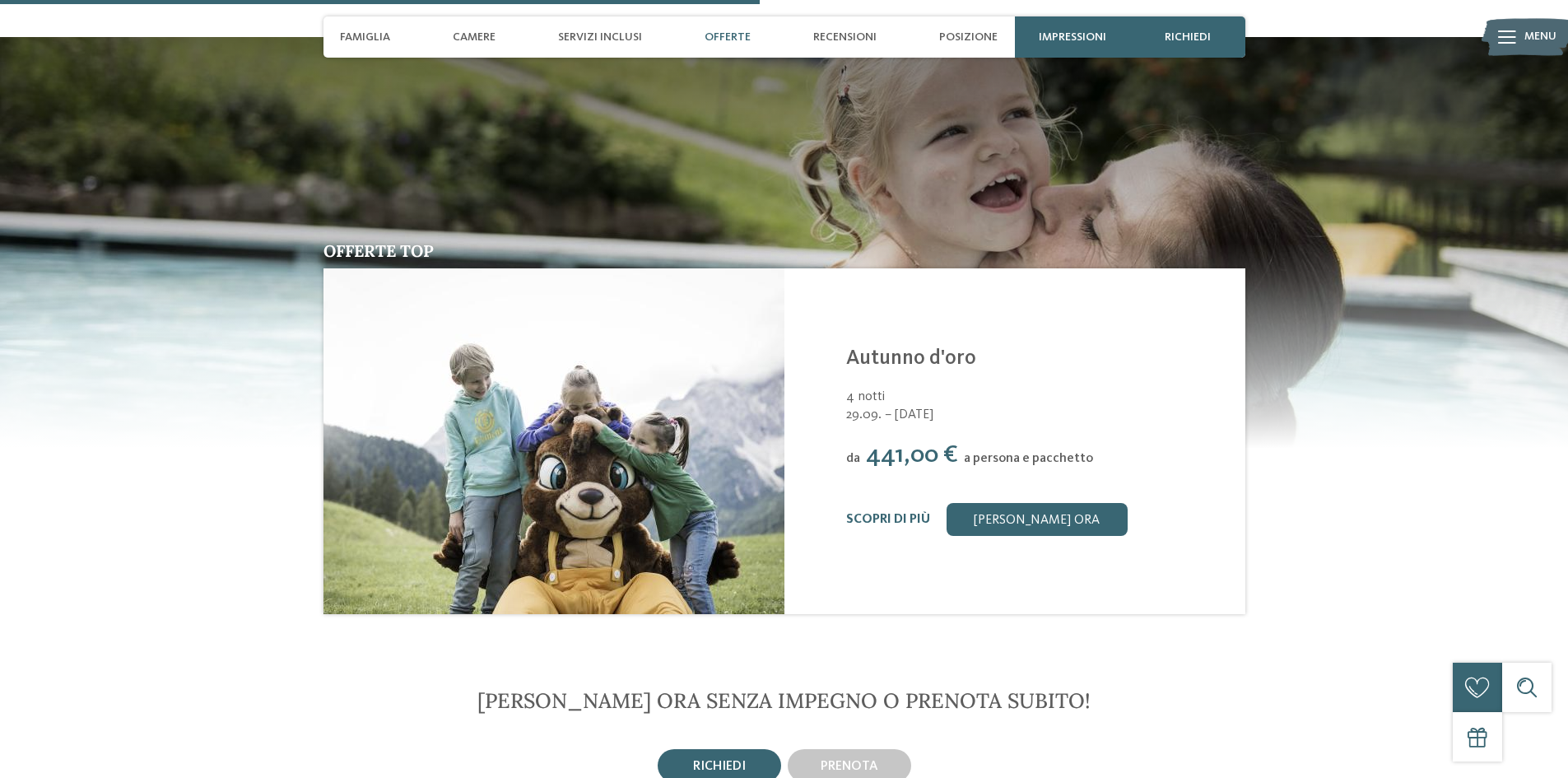
scroll to position [2222, 0]
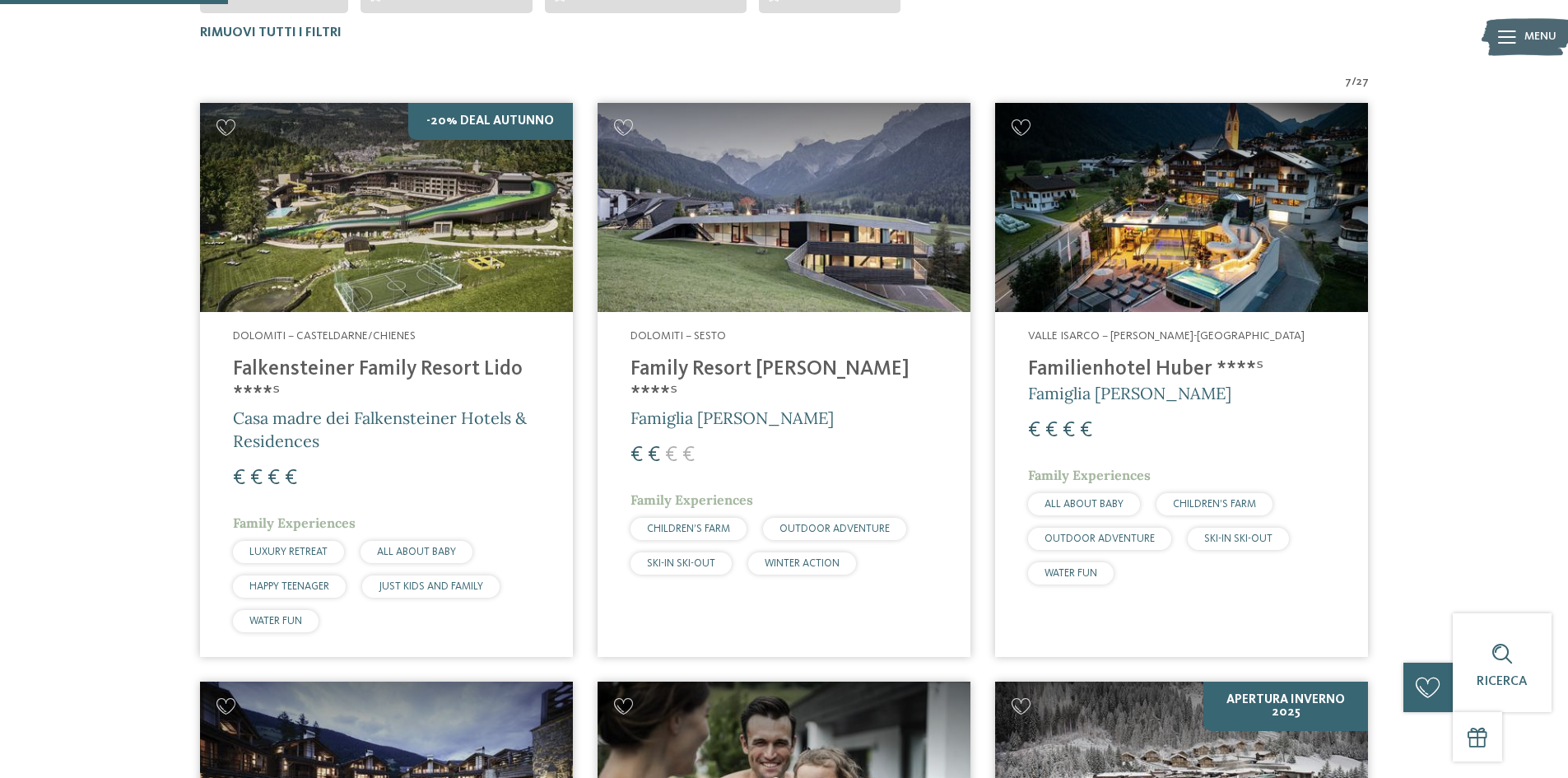
scroll to position [128, 0]
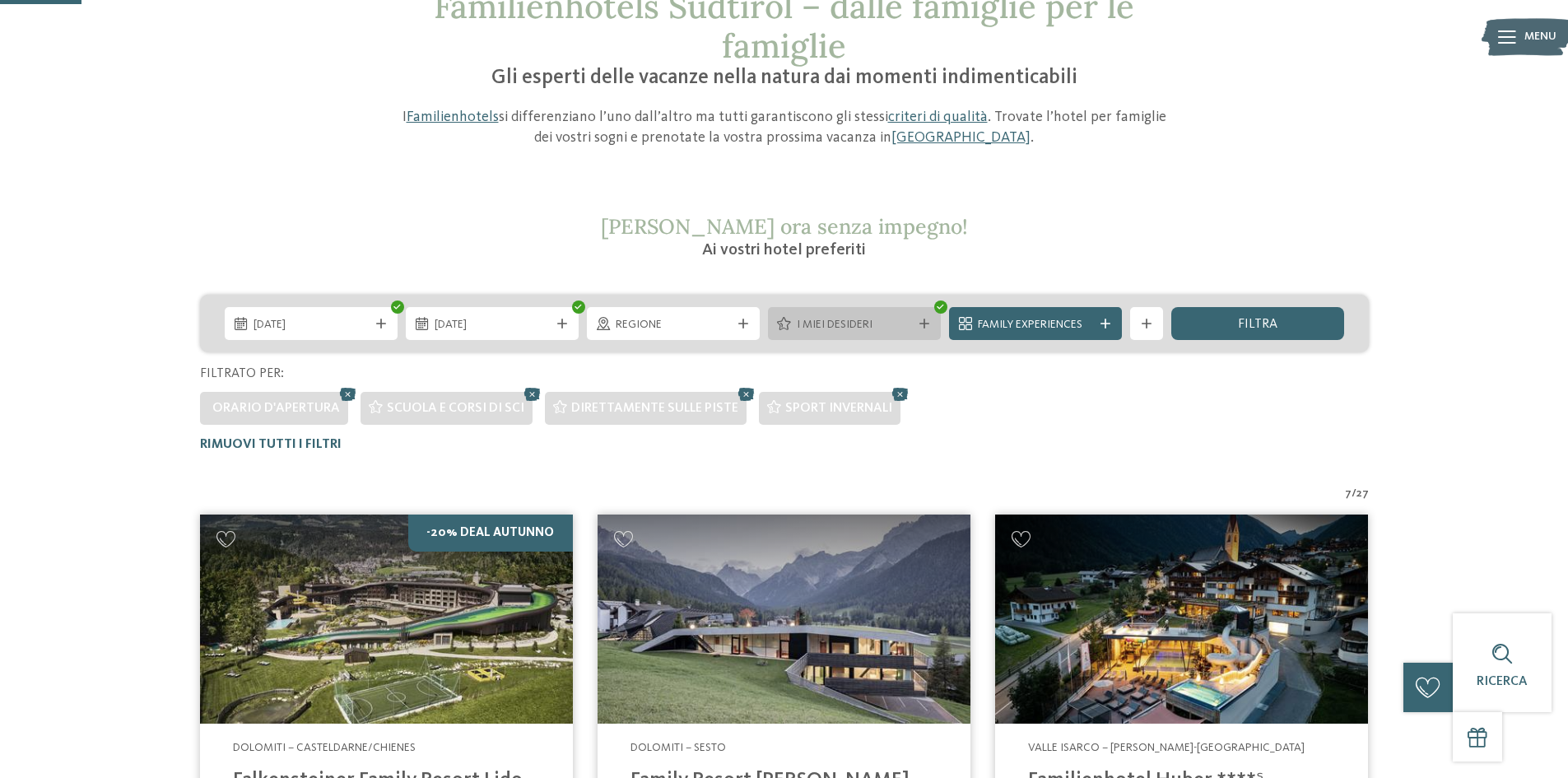
click at [892, 337] on div "I miei desideri" at bounding box center [854, 323] width 173 height 33
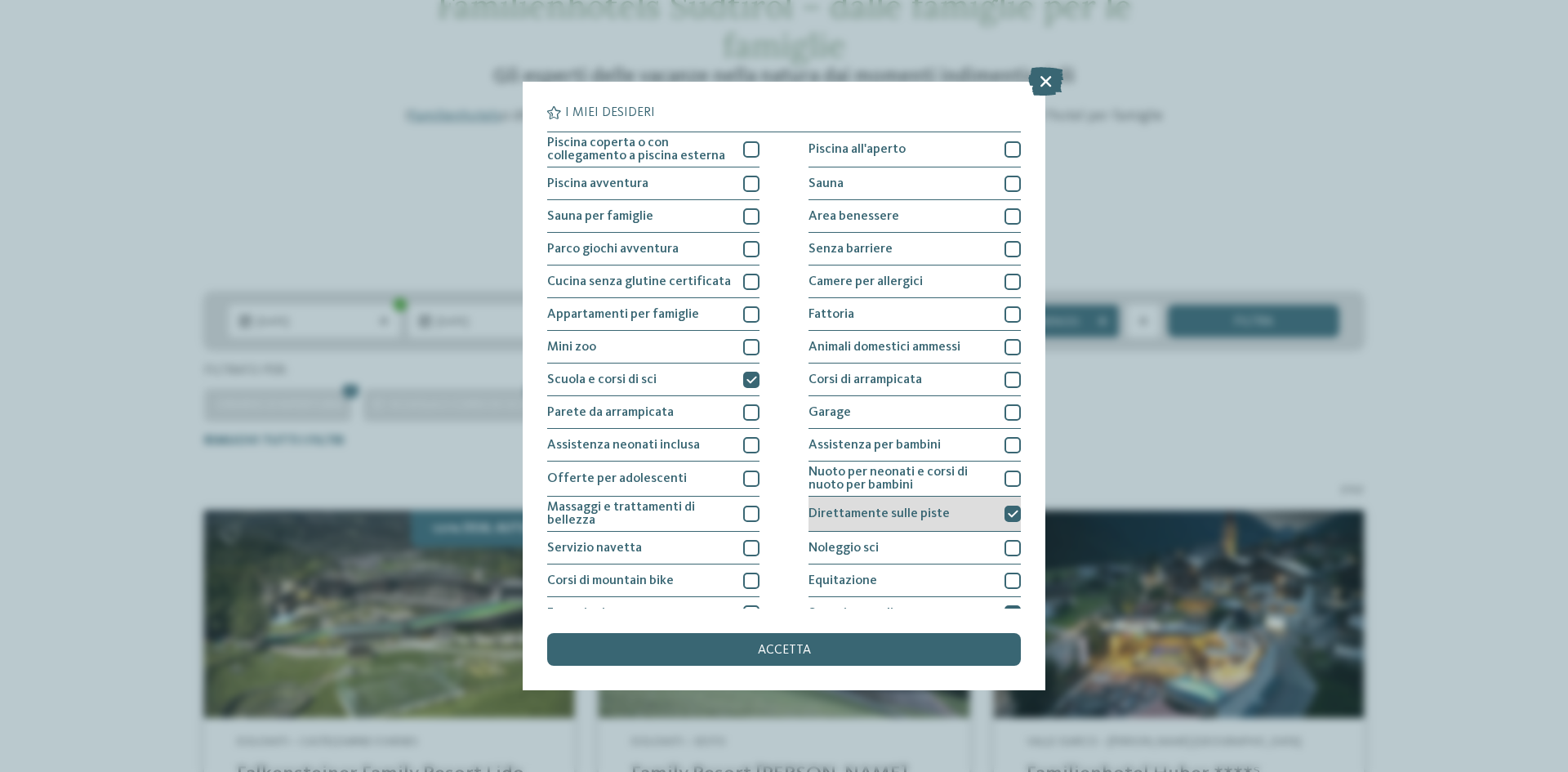
click at [969, 513] on div "Direttamente sulle piste" at bounding box center [915, 513] width 212 height 35
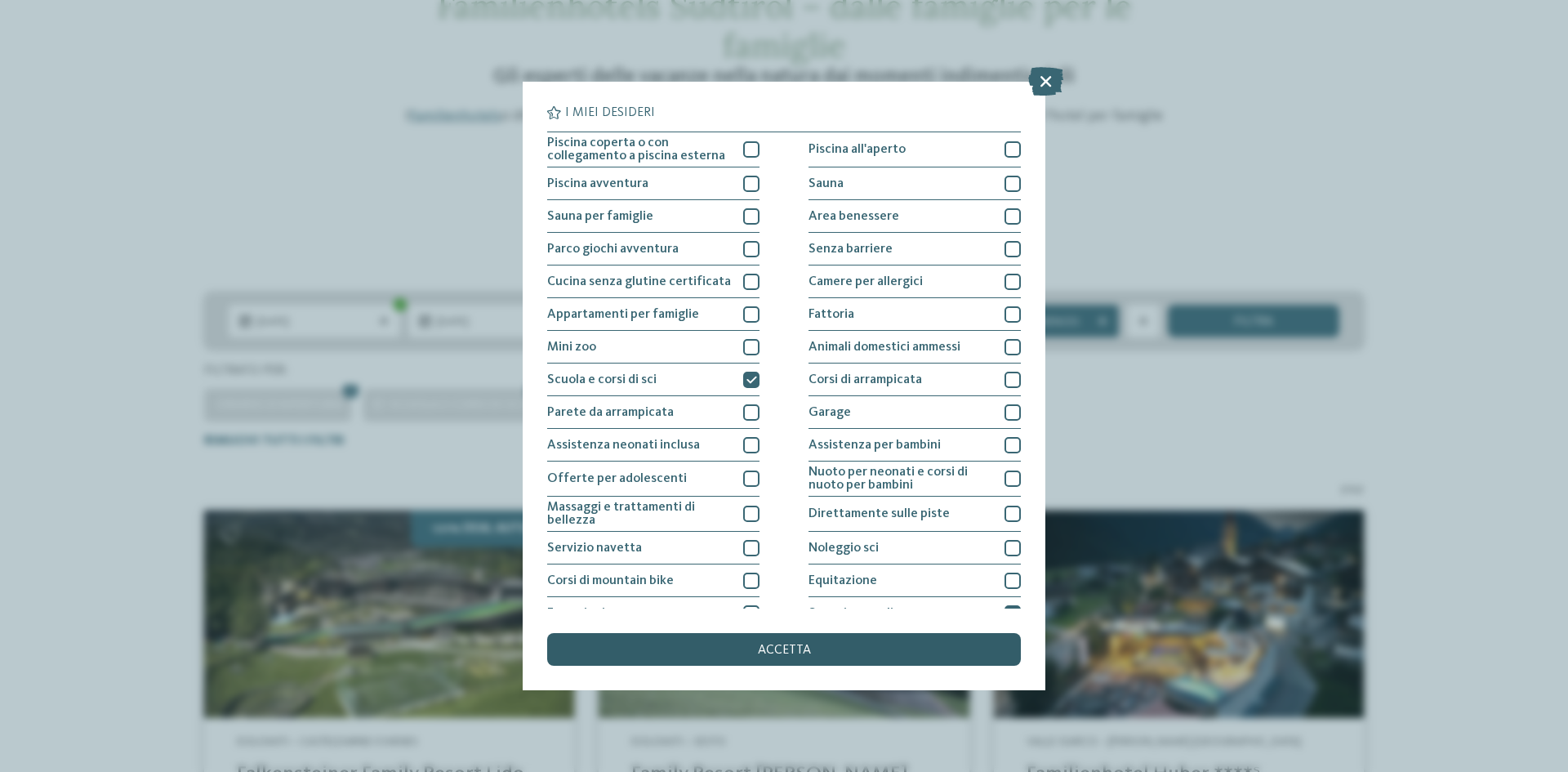
click at [793, 648] on span "accetta" at bounding box center [784, 650] width 53 height 13
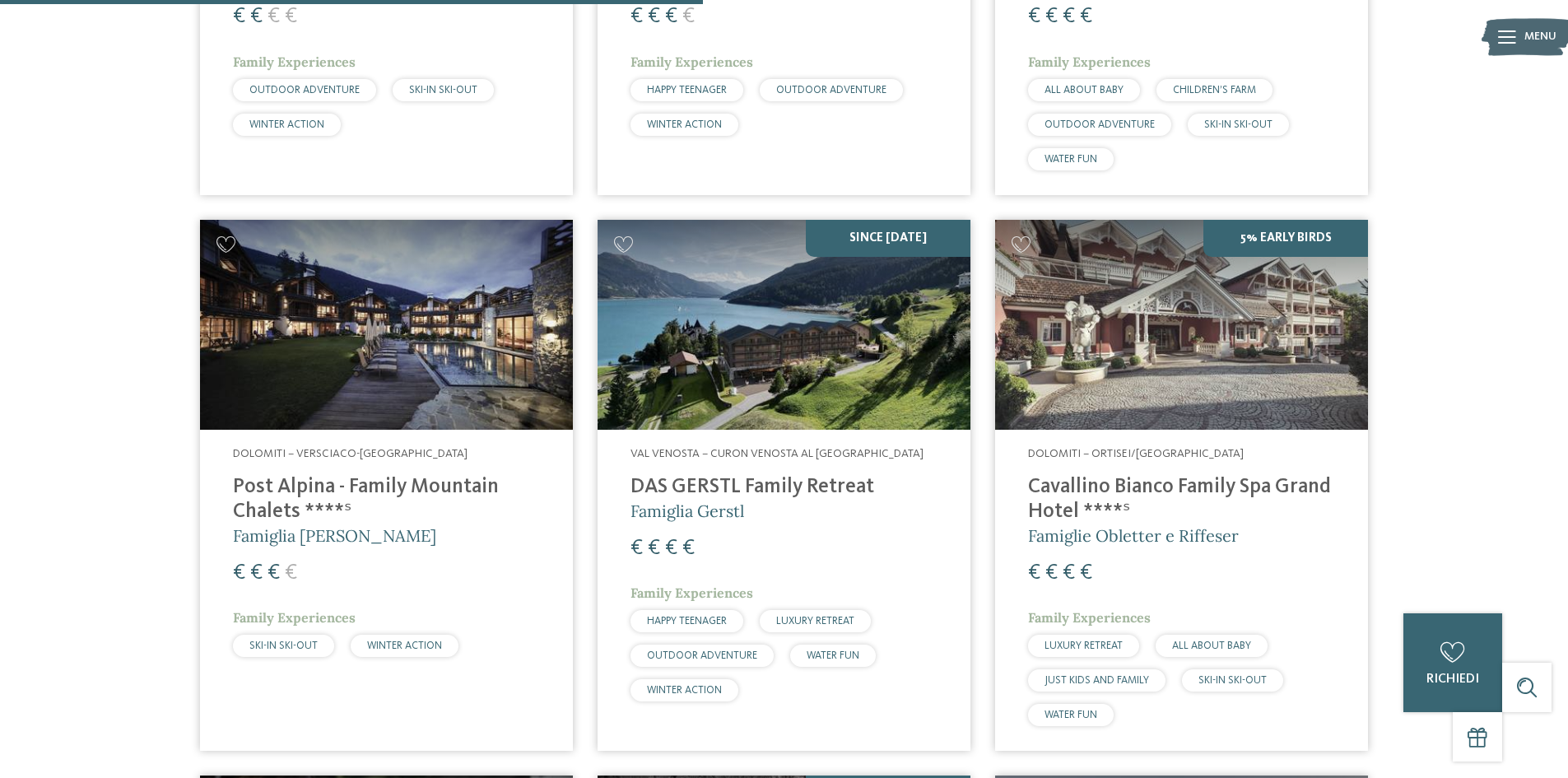
scroll to position [1527, 0]
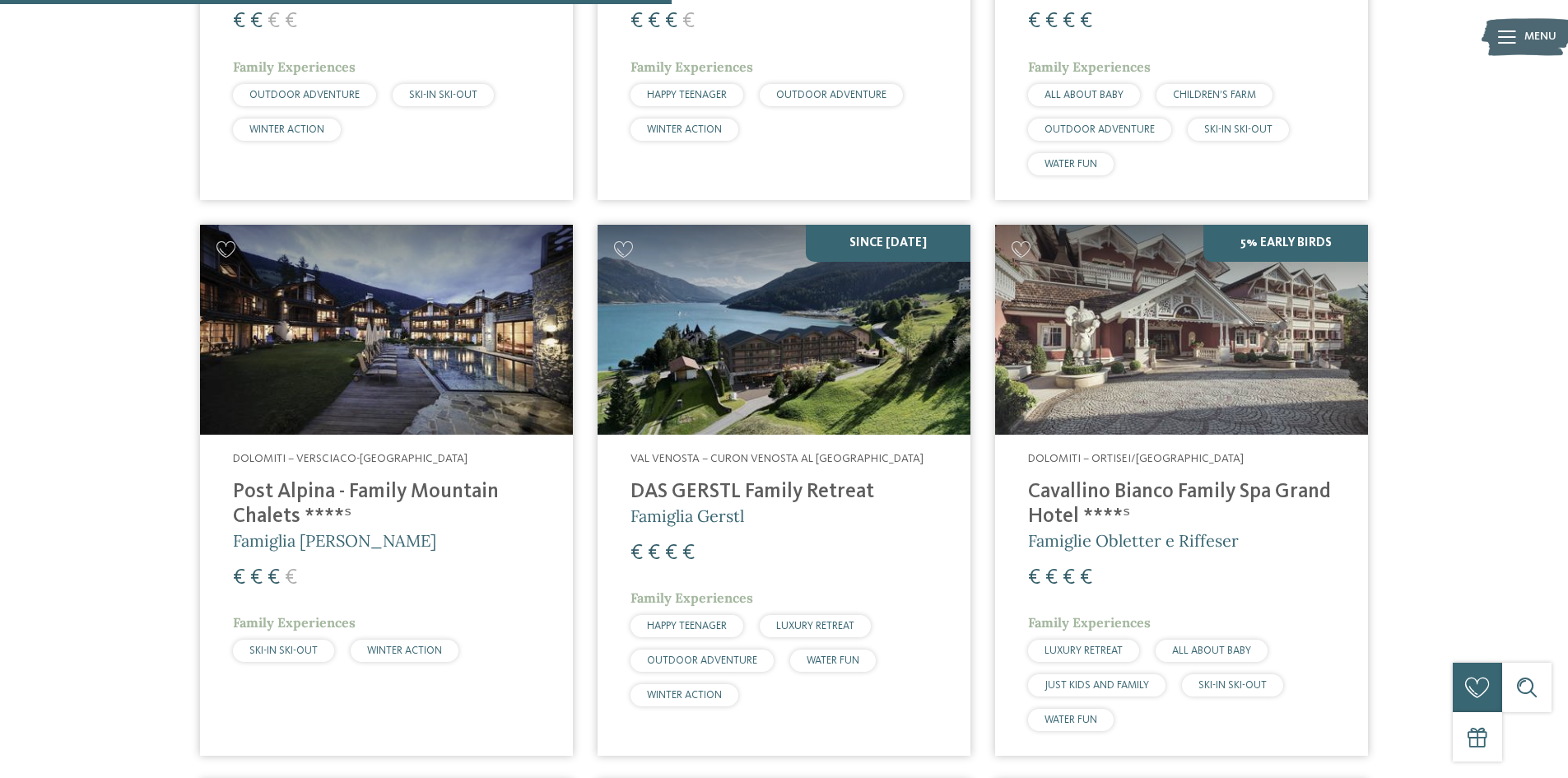
click at [364, 363] on img at bounding box center [386, 330] width 373 height 210
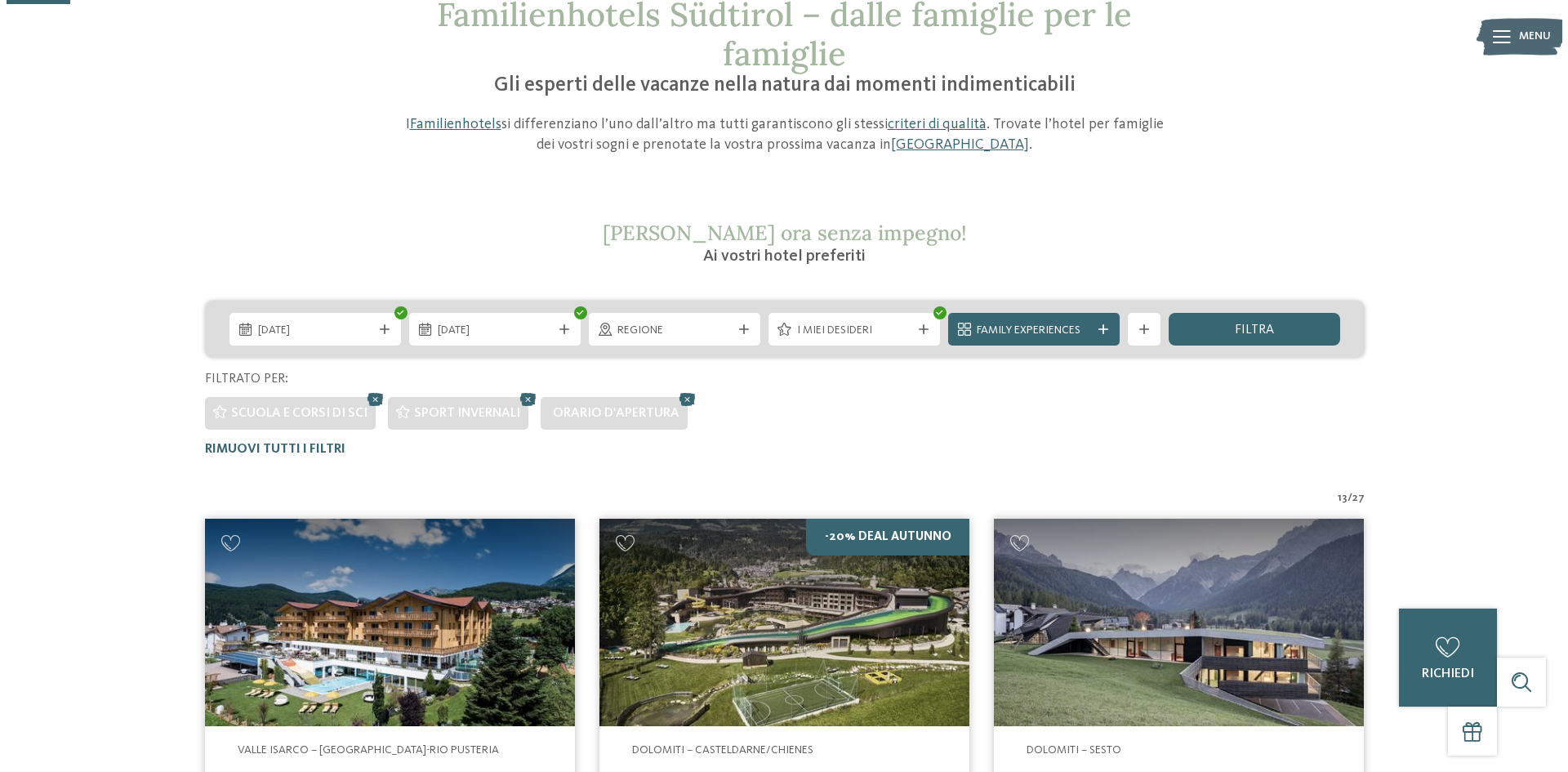
scroll to position [0, 0]
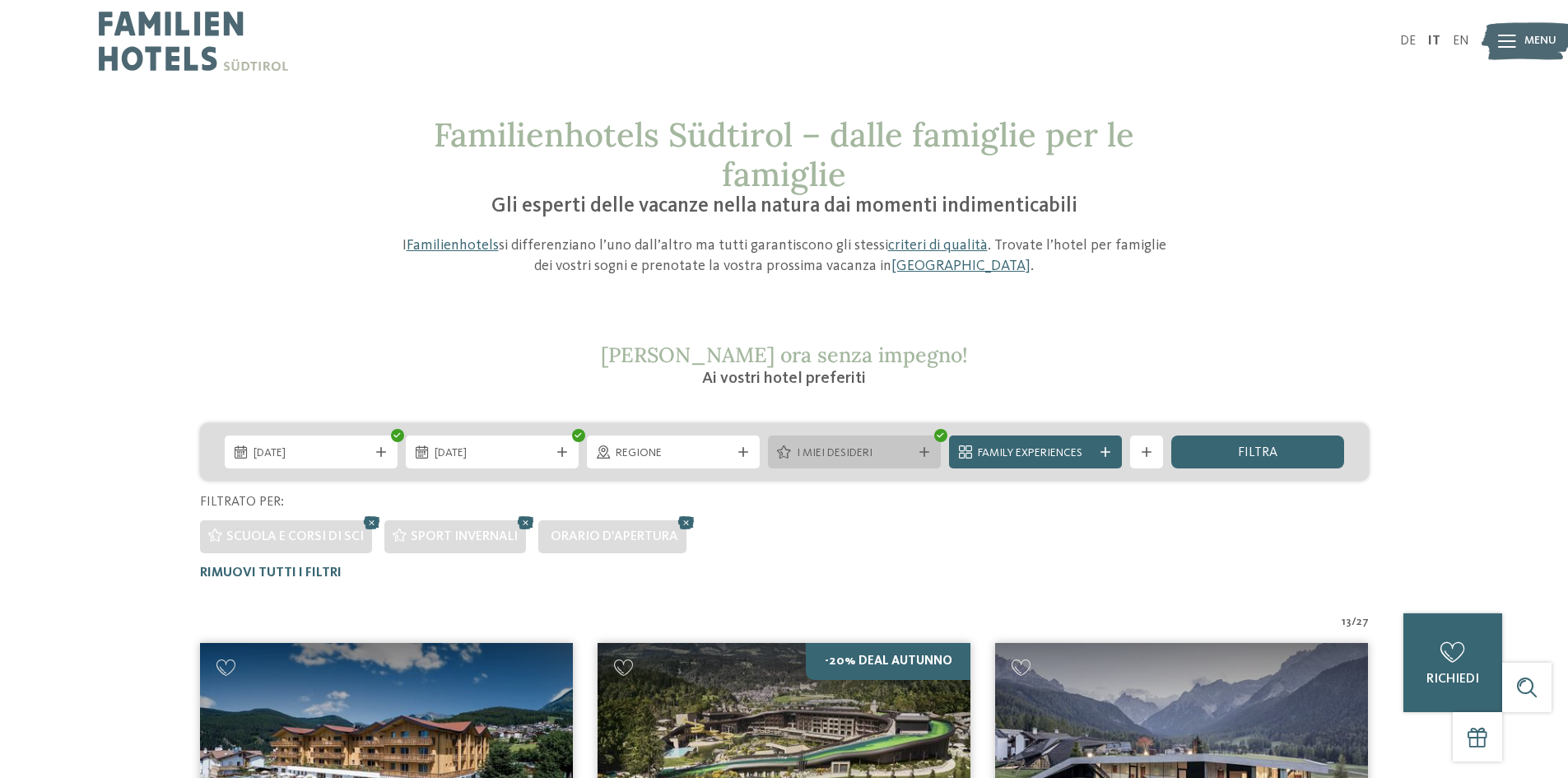
click at [863, 447] on span "I miei desideri" at bounding box center [854, 454] width 115 height 17
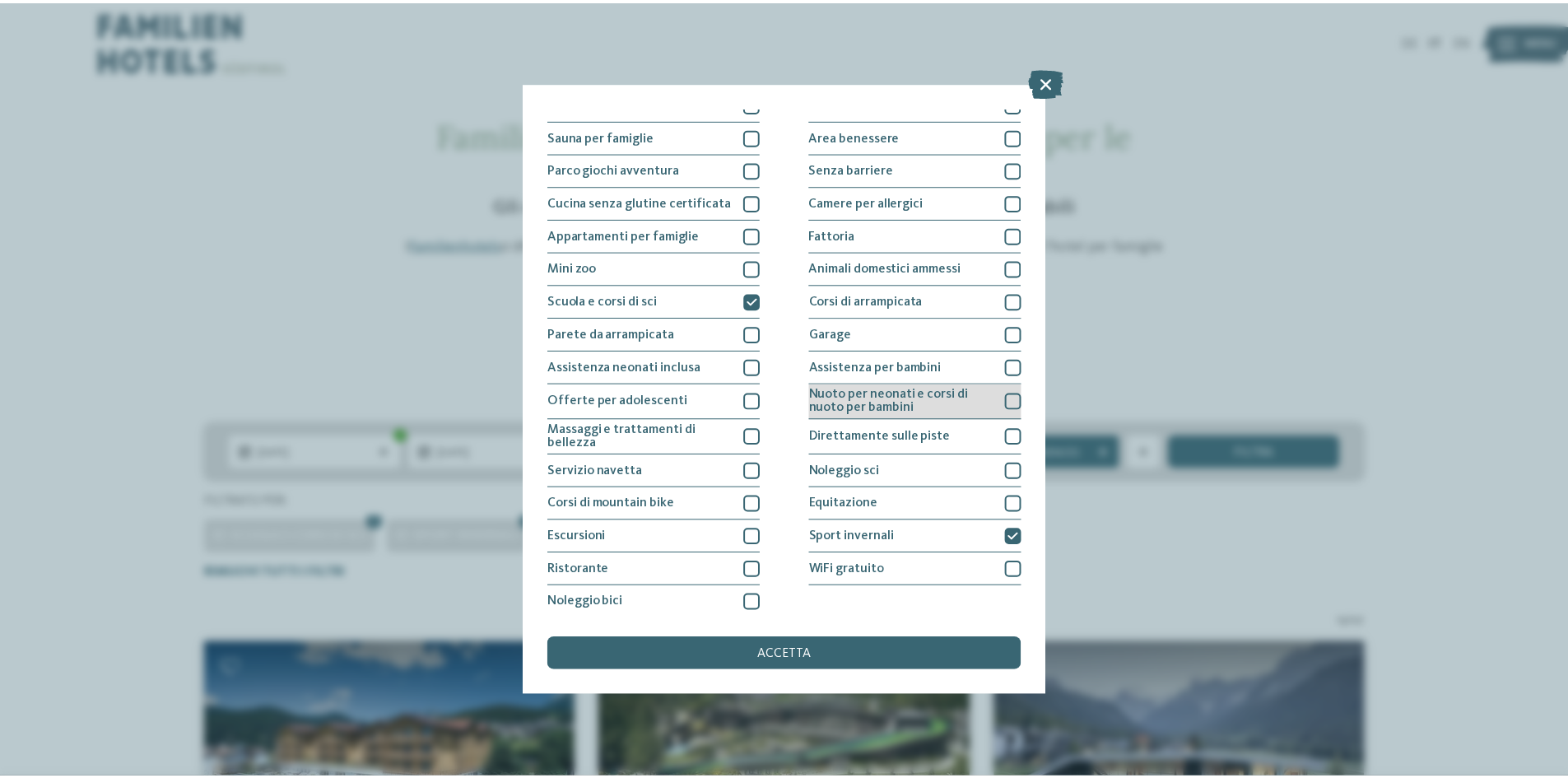
scroll to position [87, 0]
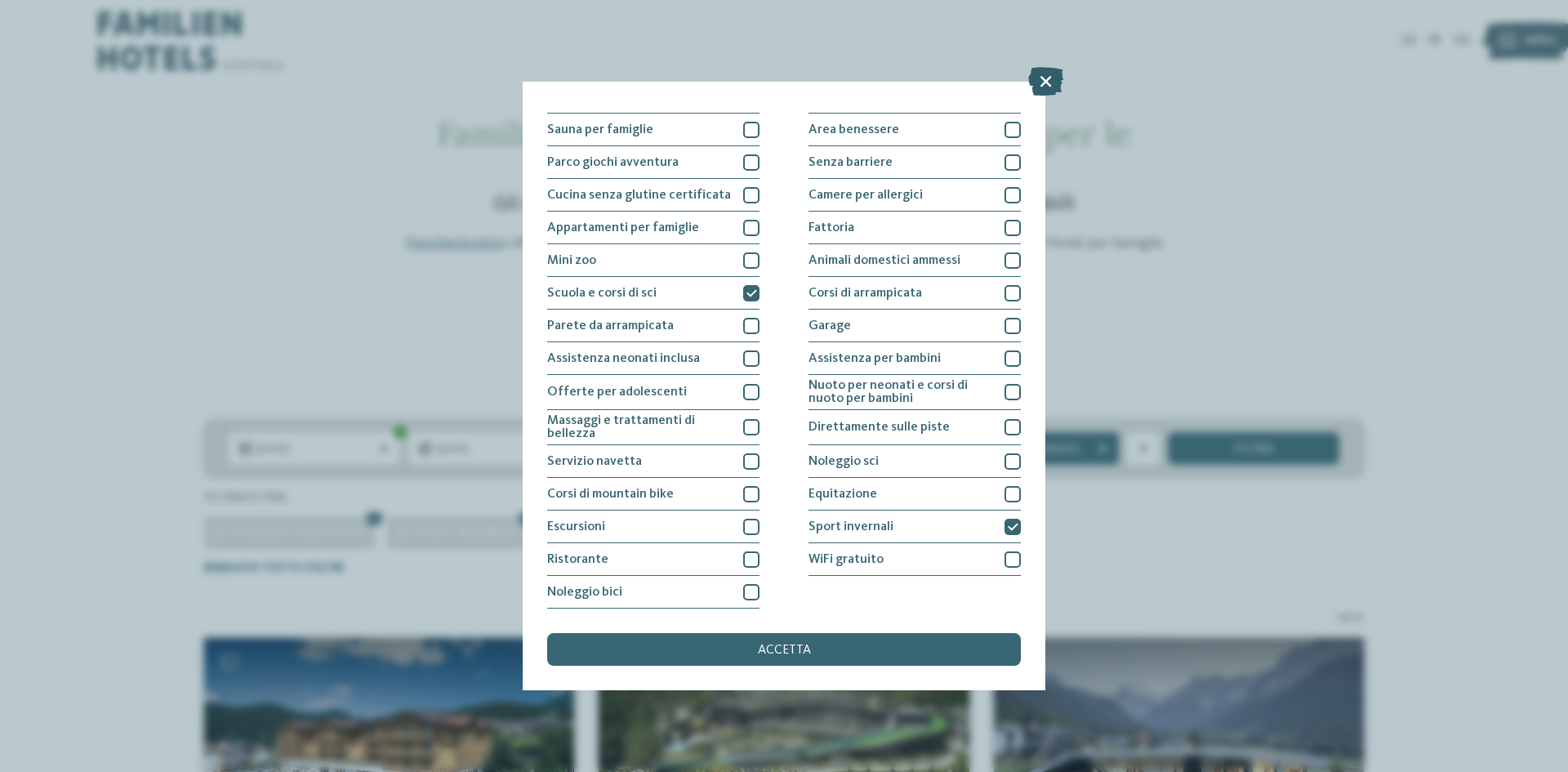
click at [1050, 78] on icon at bounding box center [1045, 80] width 35 height 28
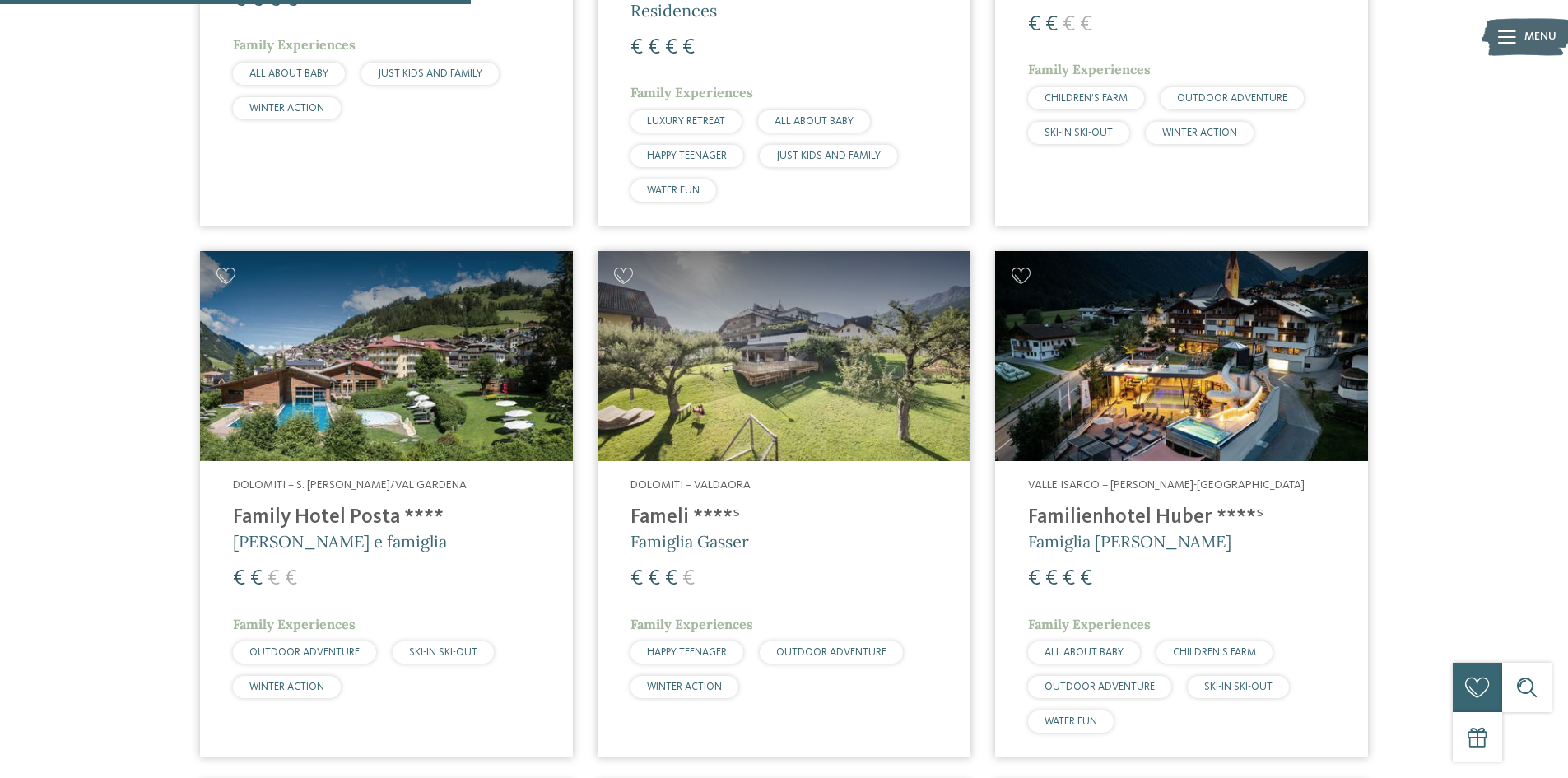
scroll to position [1070, 0]
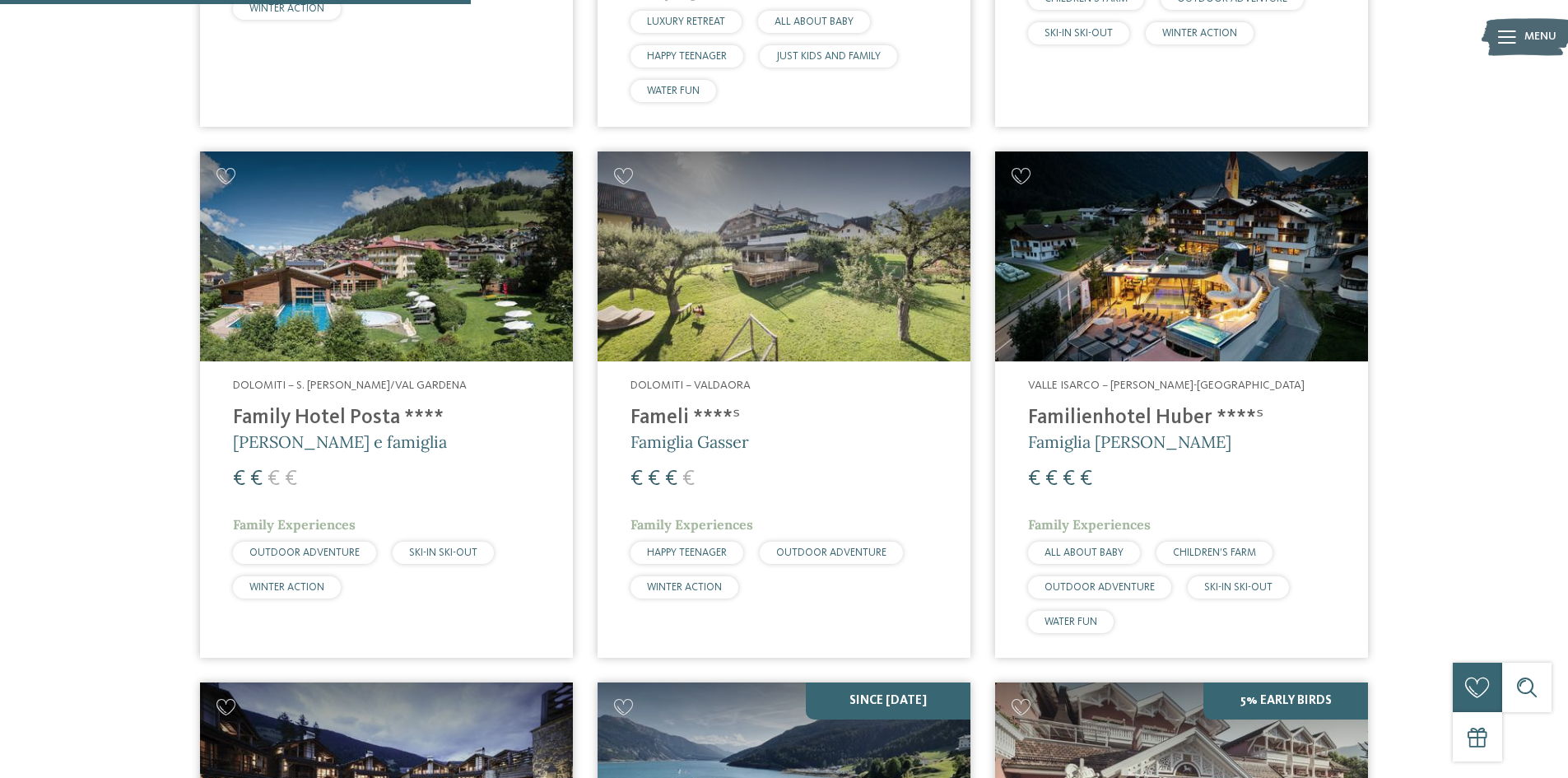
click at [373, 273] on img at bounding box center [386, 256] width 373 height 210
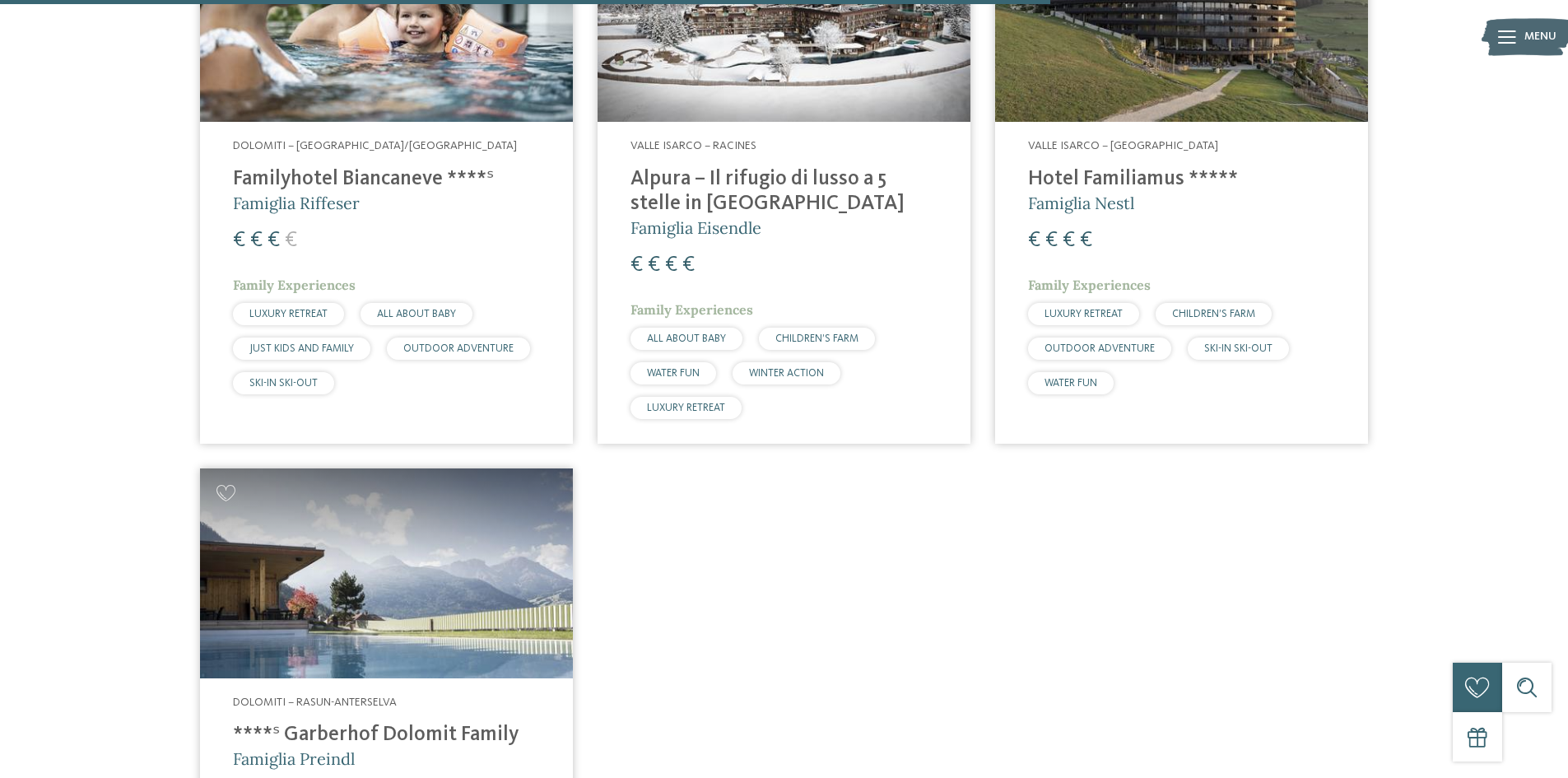
scroll to position [2386, 0]
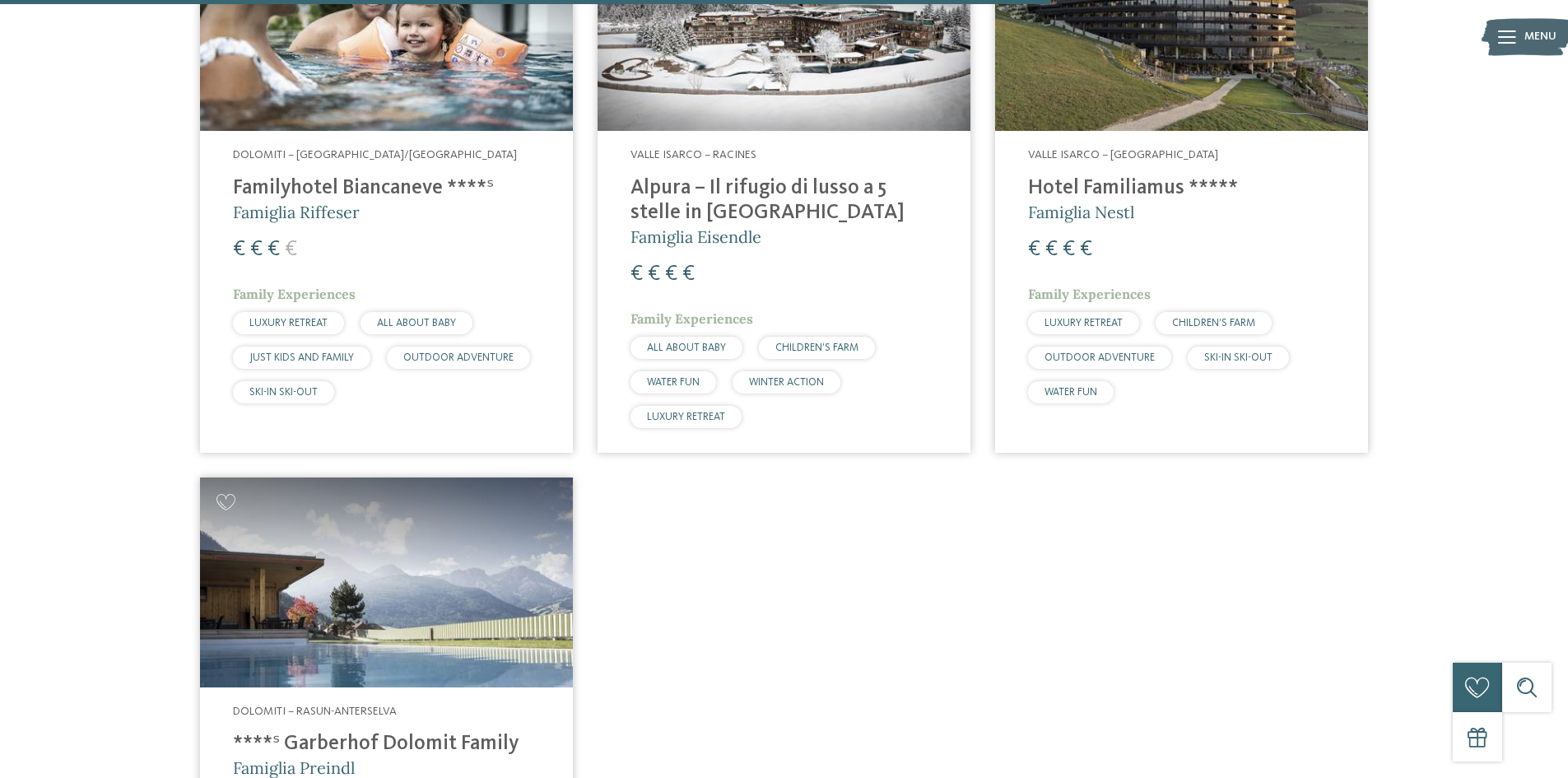
click at [325, 189] on h4 "Familyhotel Biancaneve ****ˢ" at bounding box center [386, 188] width 307 height 25
click at [387, 70] on img at bounding box center [386, 26] width 373 height 210
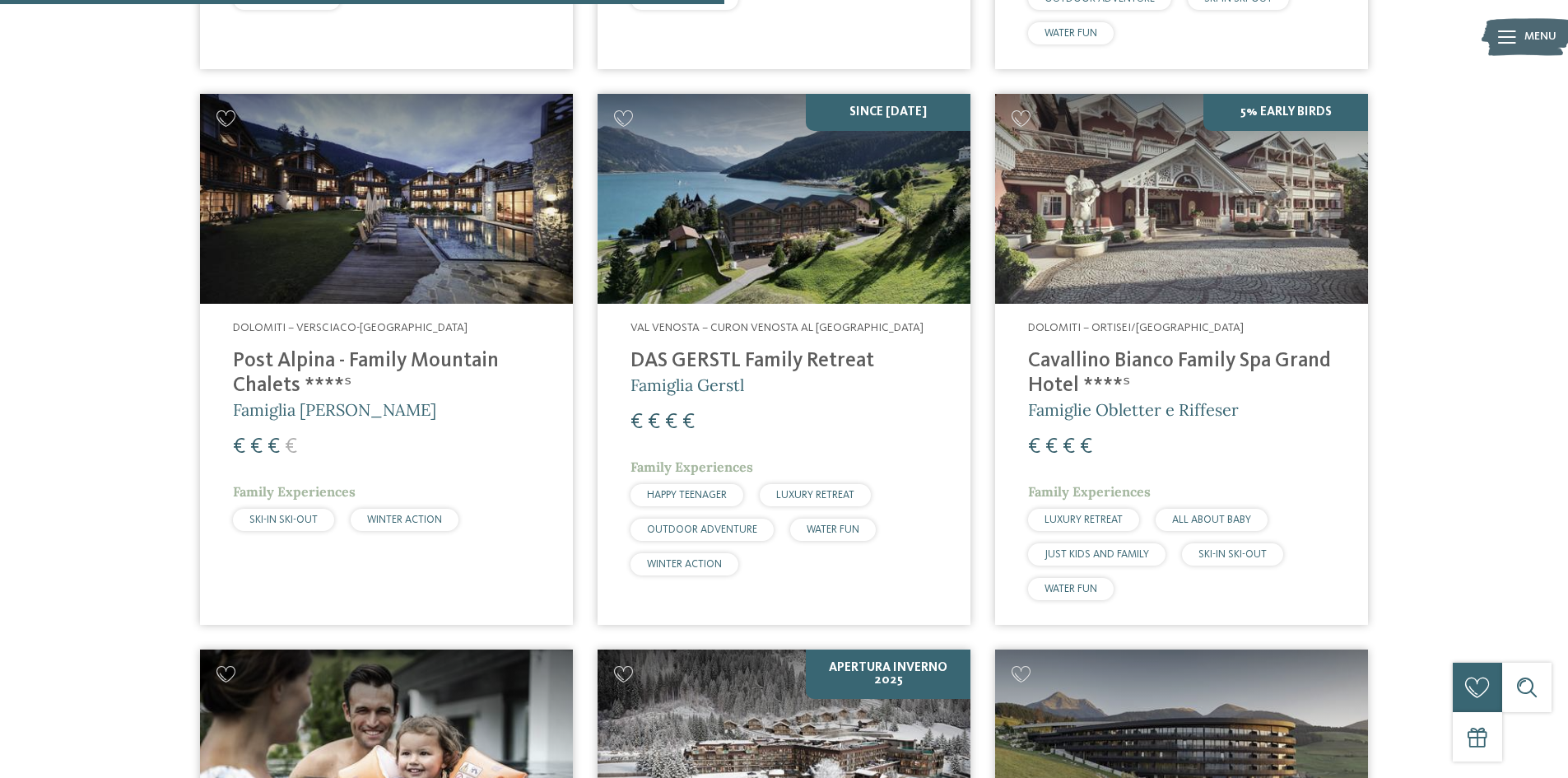
scroll to position [1646, 0]
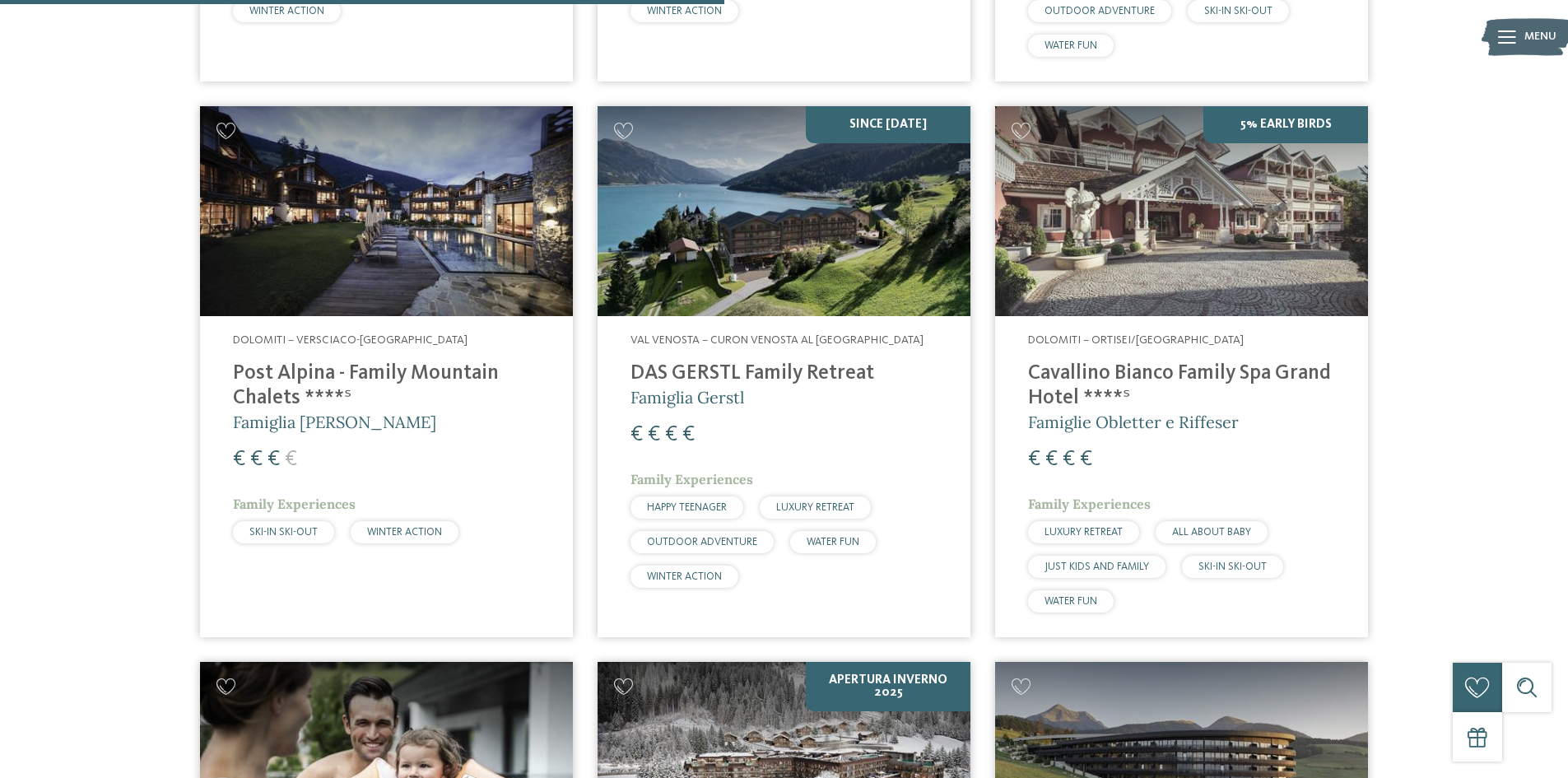
click at [1151, 276] on img at bounding box center [1181, 211] width 373 height 210
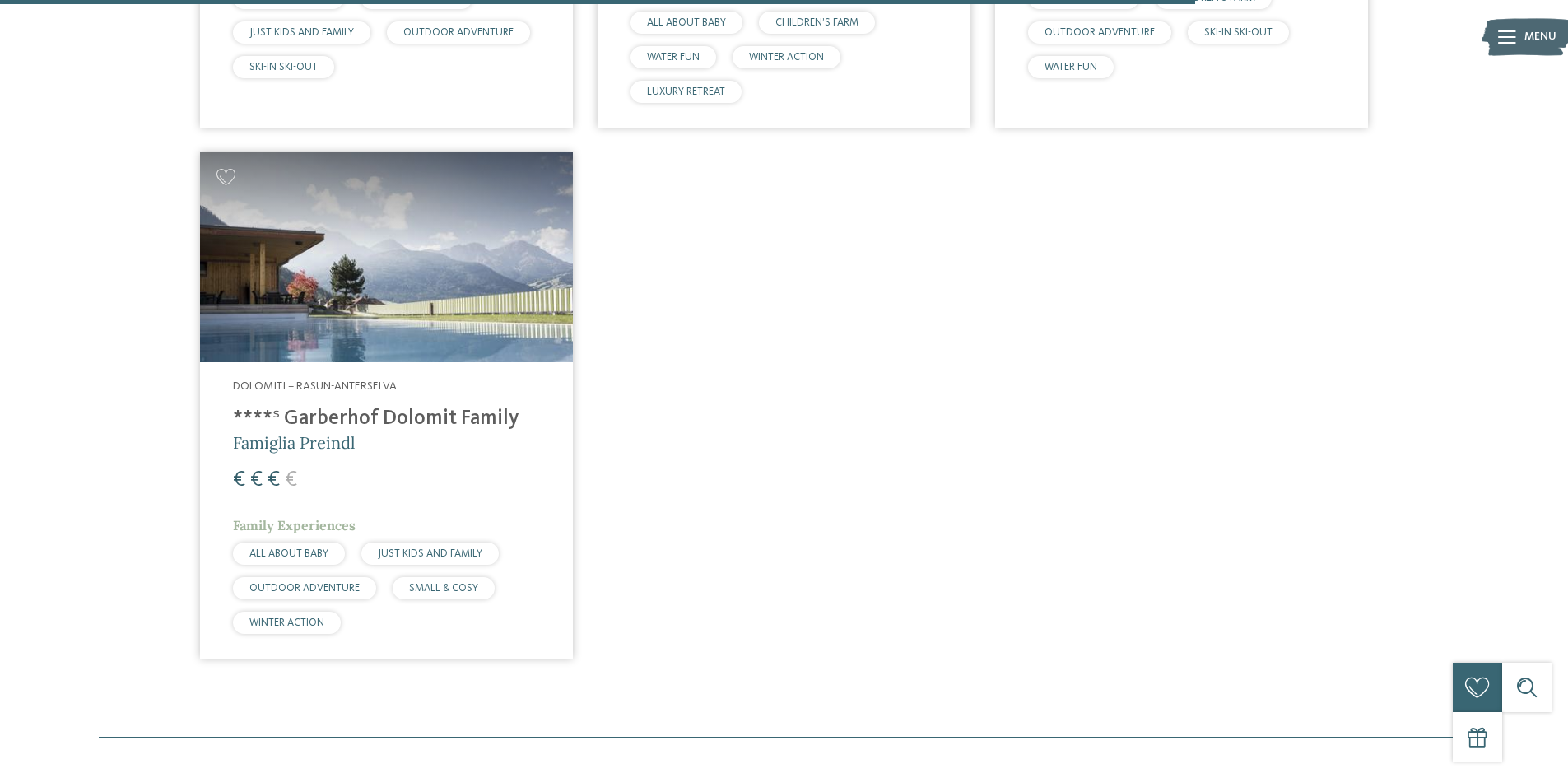
scroll to position [2716, 0]
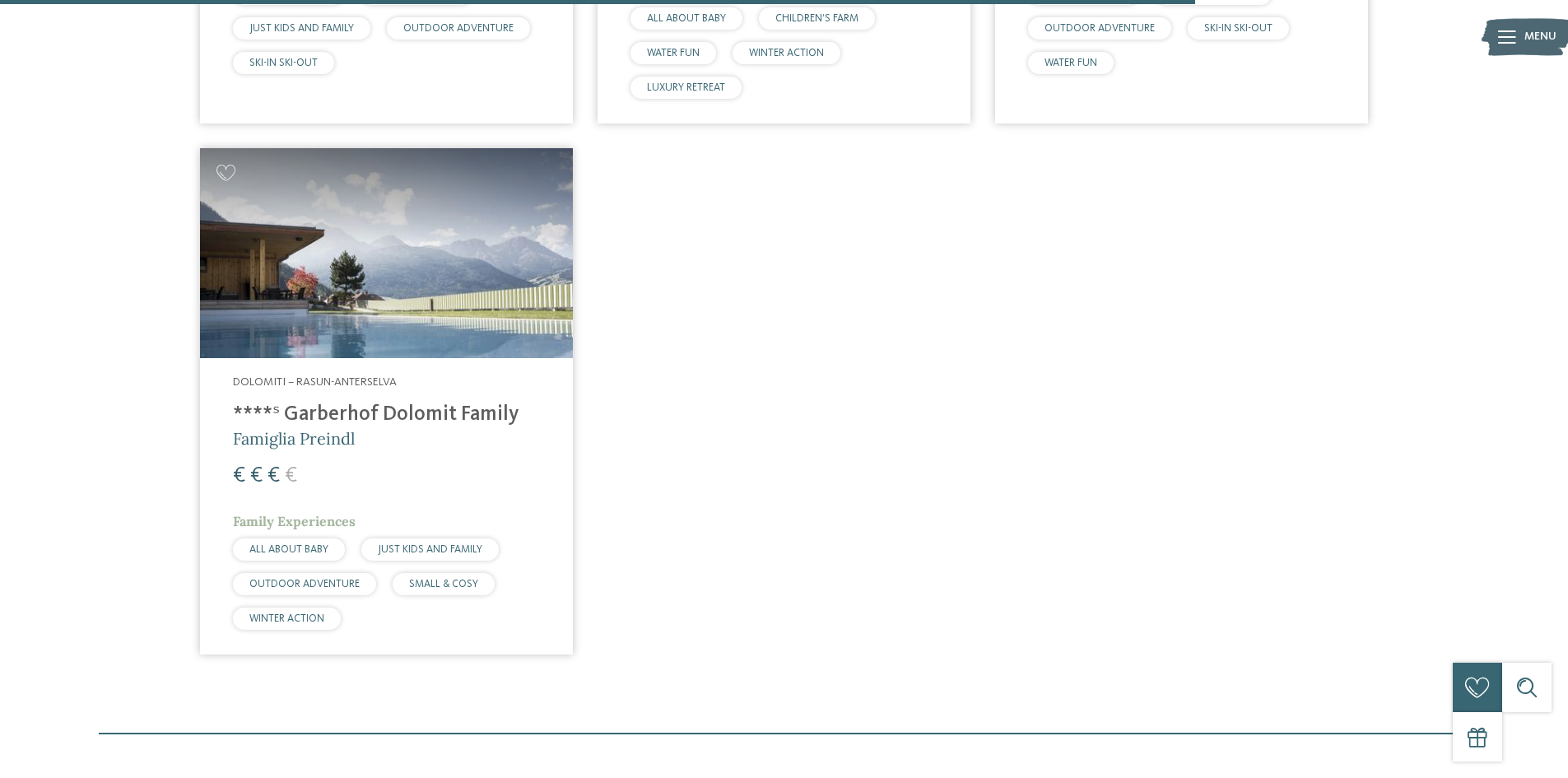
click at [409, 333] on img at bounding box center [386, 253] width 373 height 210
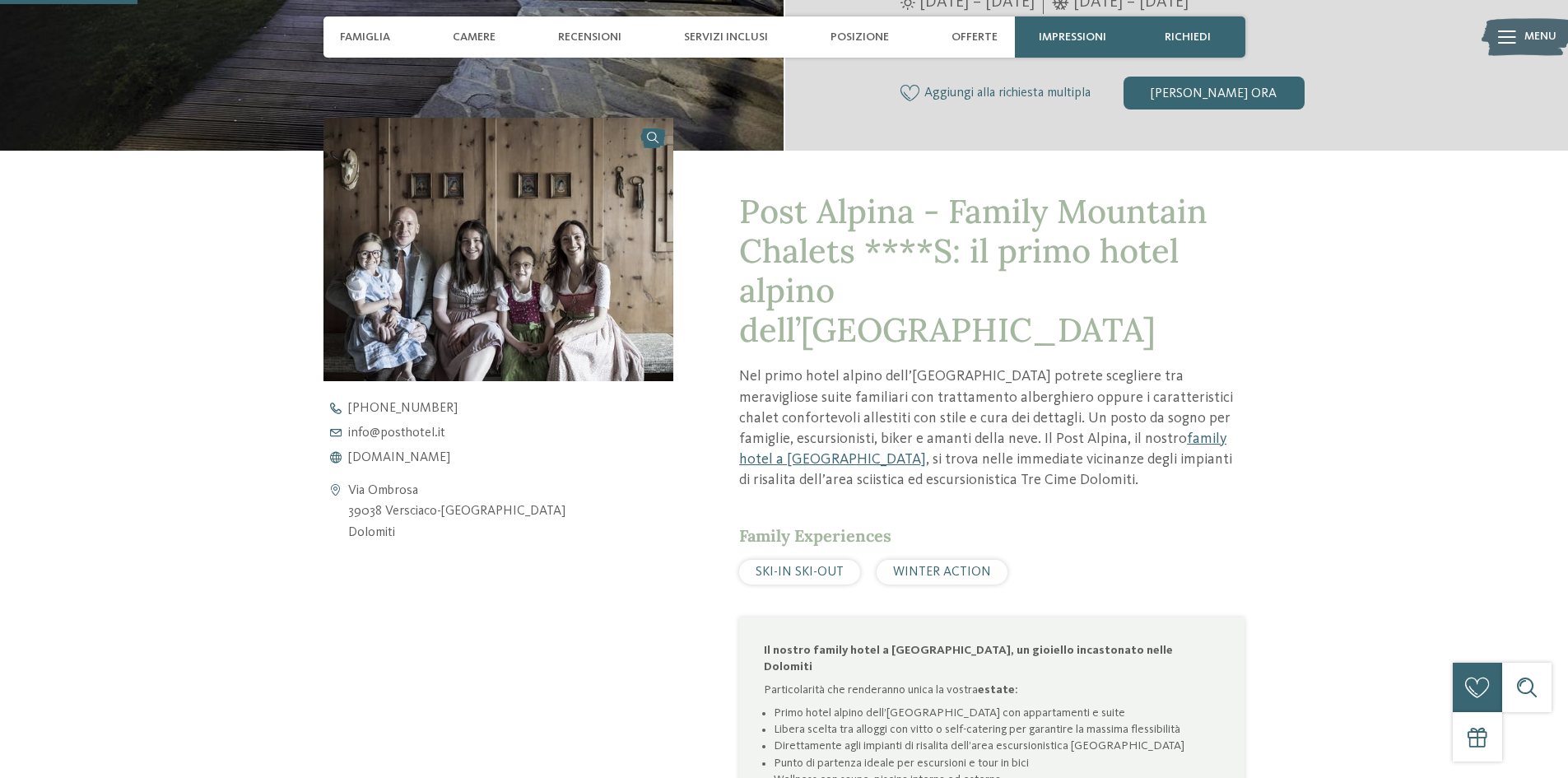
scroll to position [576, 0]
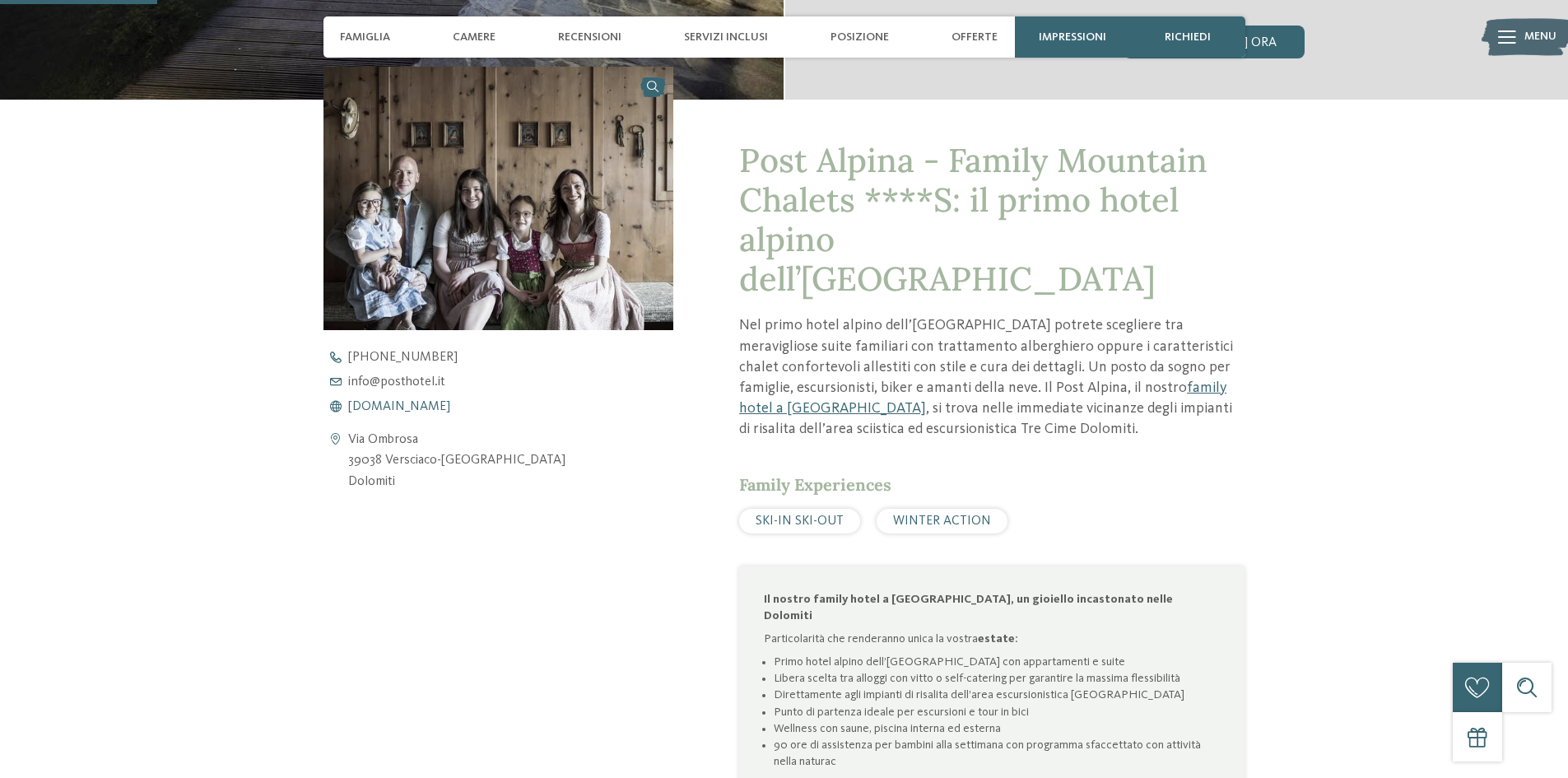
click at [414, 409] on span "www.postalpina.it" at bounding box center [399, 406] width 102 height 13
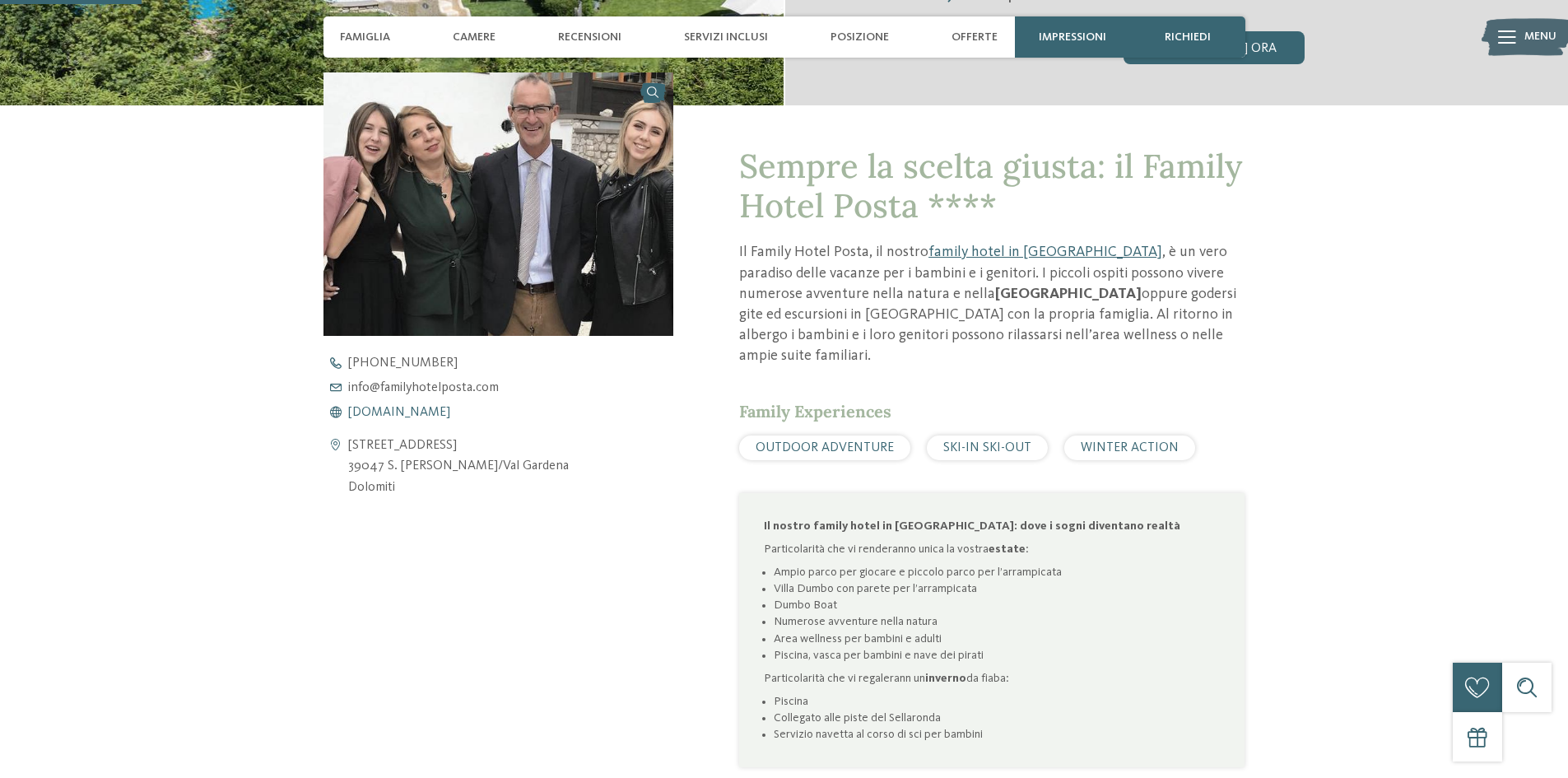
scroll to position [576, 0]
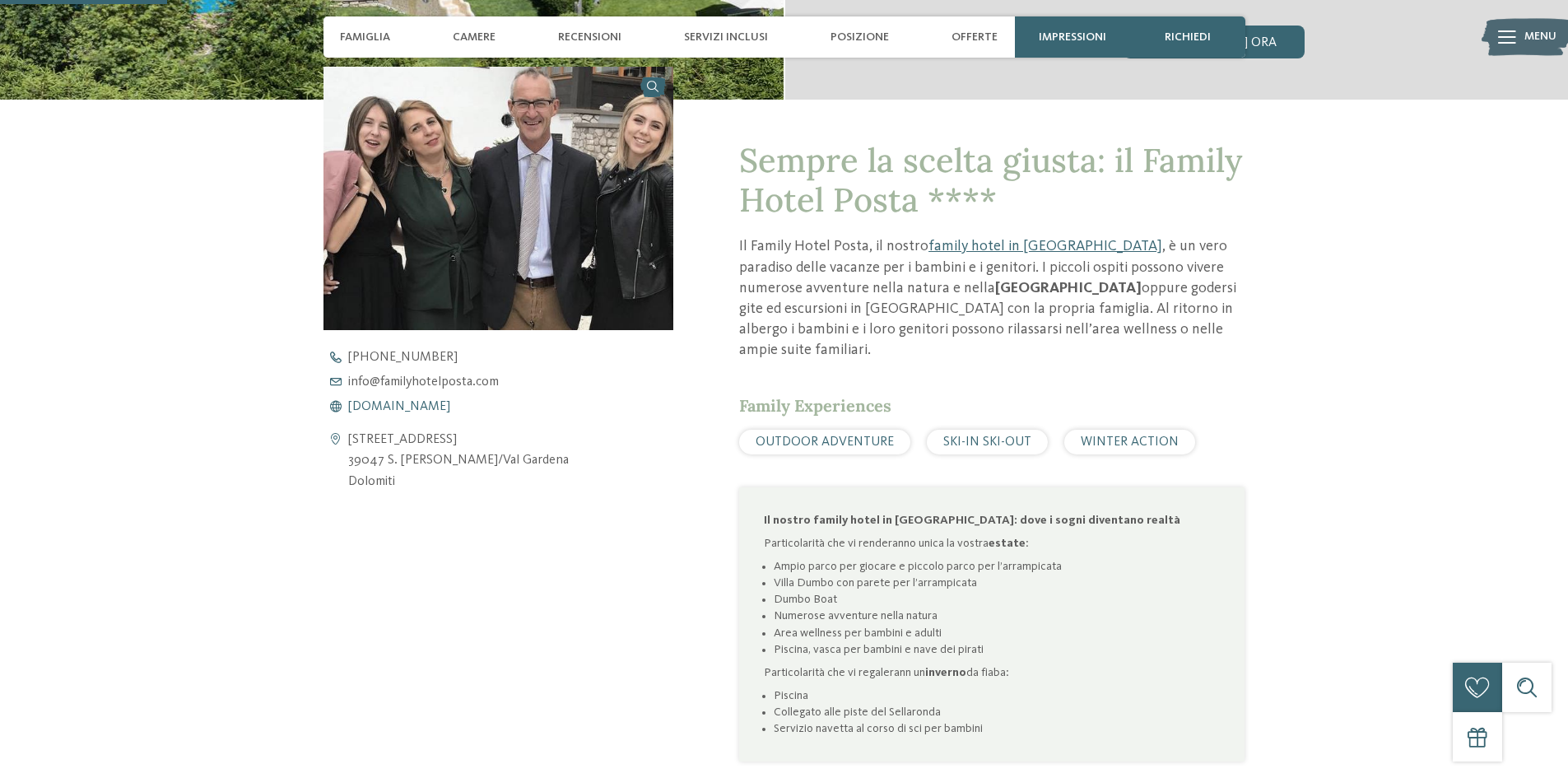
click at [430, 404] on span "www.familyhotelposta.com" at bounding box center [399, 406] width 102 height 13
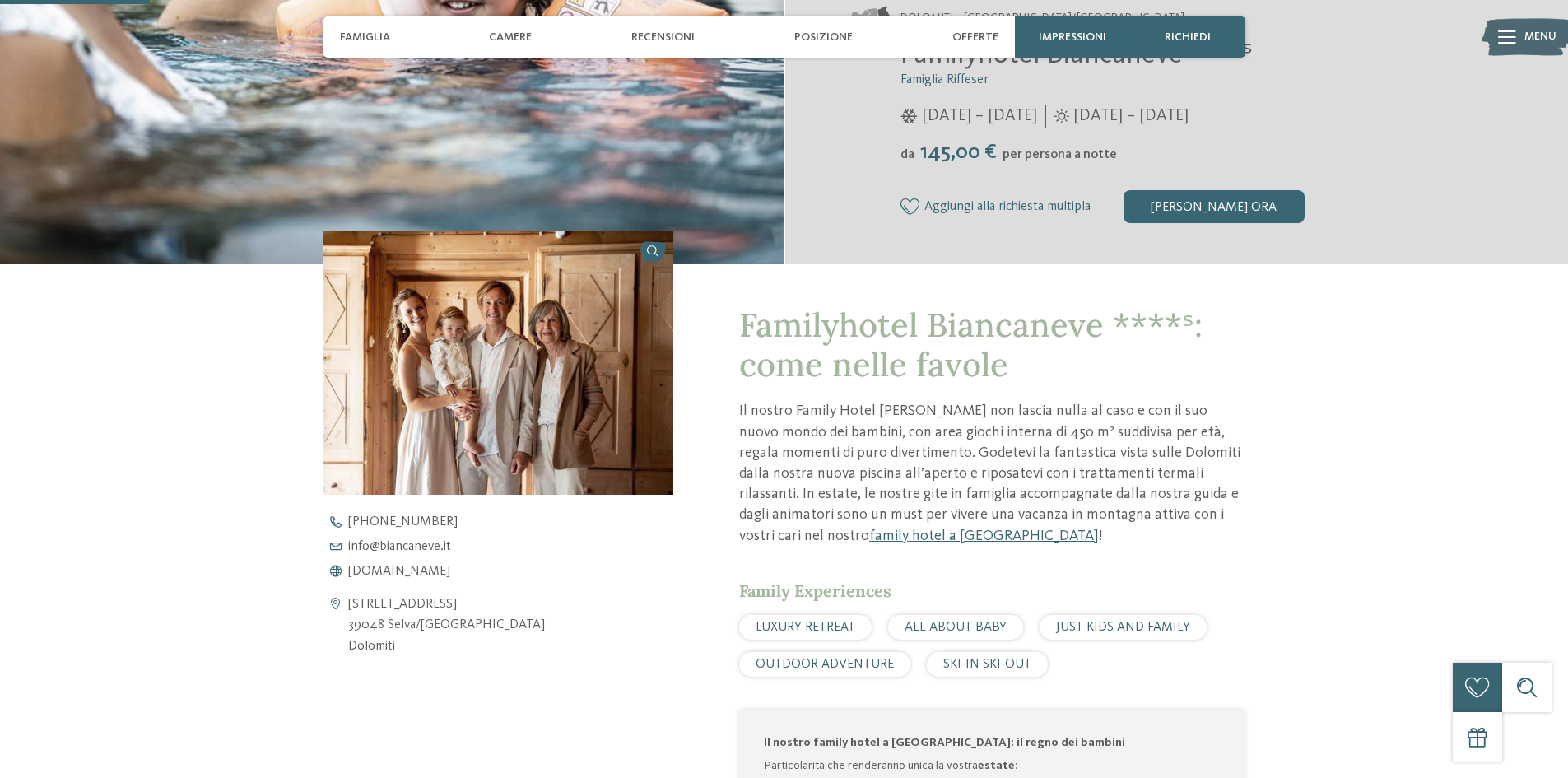
scroll to position [576, 0]
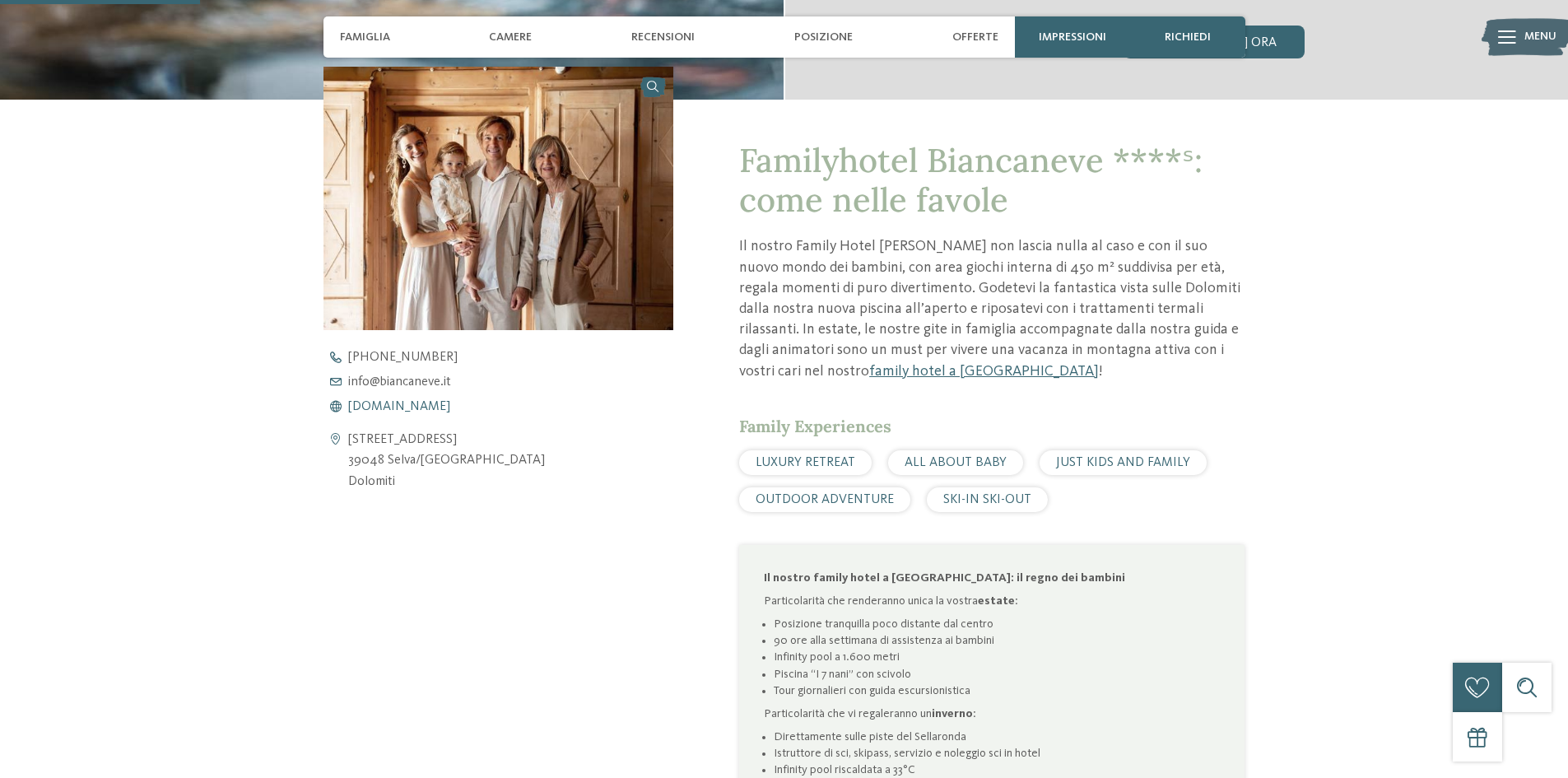
click at [410, 405] on span "www.biancaneve.it" at bounding box center [399, 406] width 102 height 13
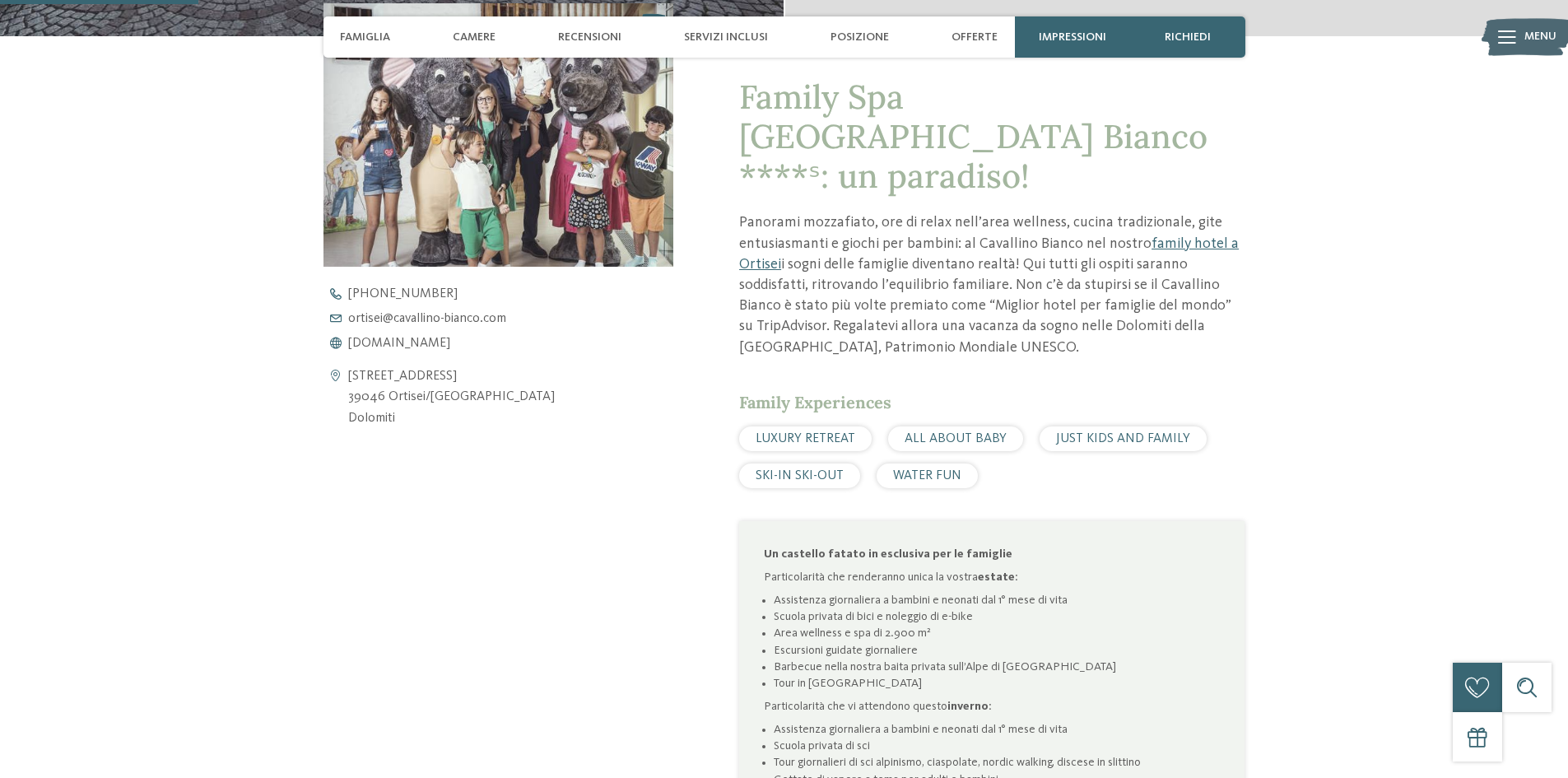
scroll to position [740, 0]
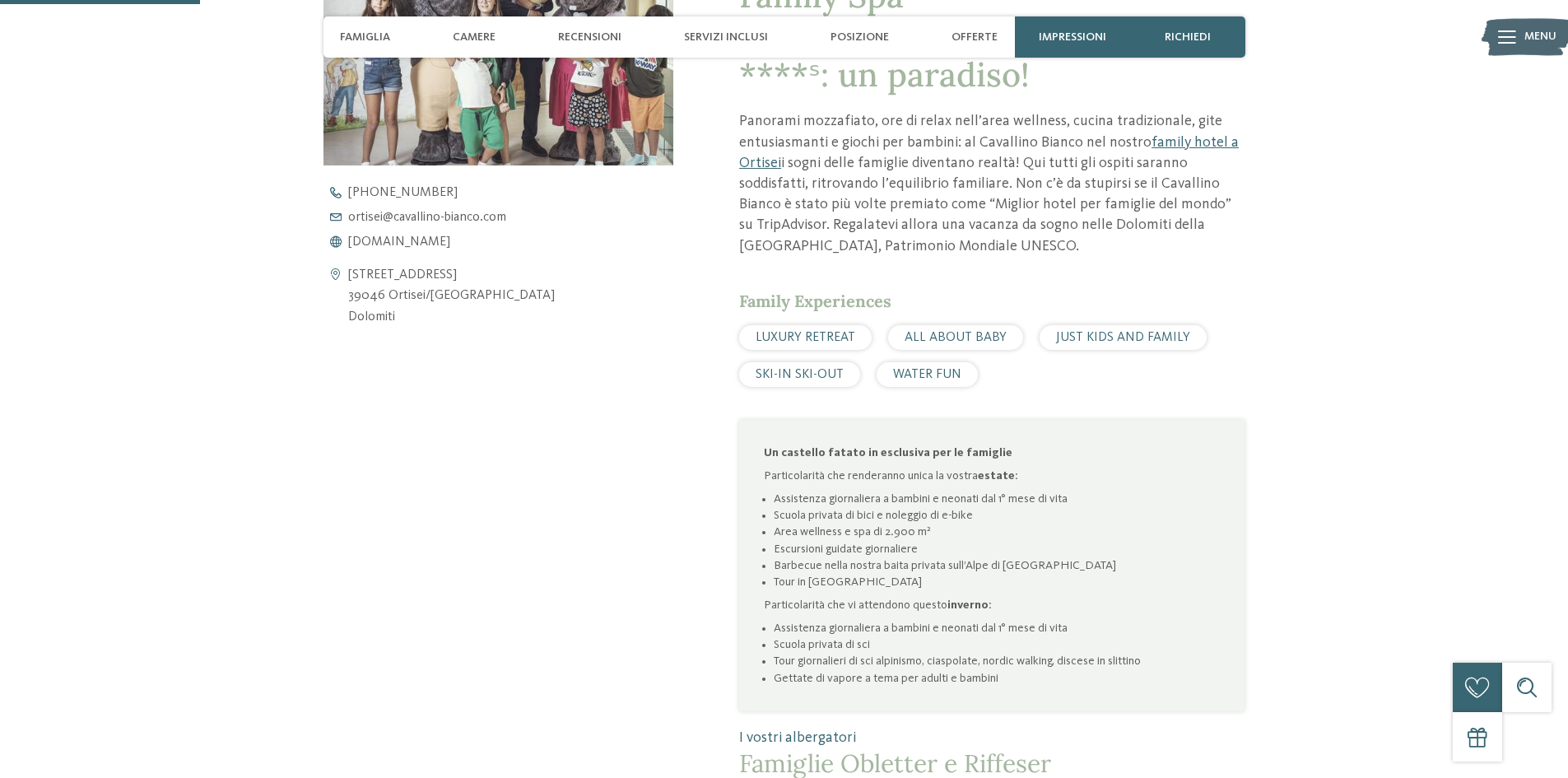
click at [455, 232] on div "+39 0471 783 333 ortisei@ no-spam. cavallino-bianco. no-spam. com www.cavallino…" at bounding box center [512, 217] width 378 height 63
click at [450, 236] on span "www.cavallino-bianco.com" at bounding box center [399, 242] width 102 height 13
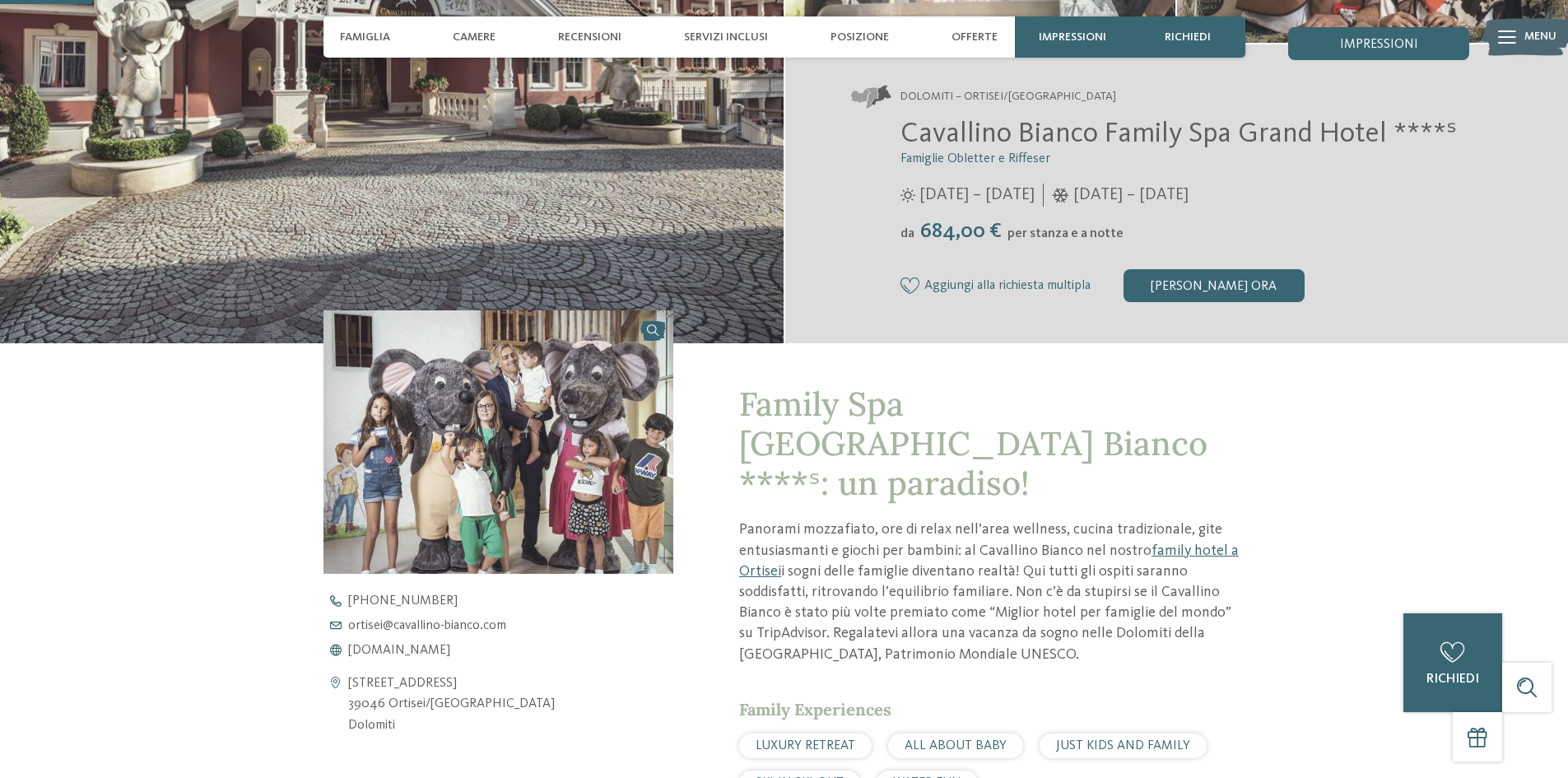
scroll to position [330, 0]
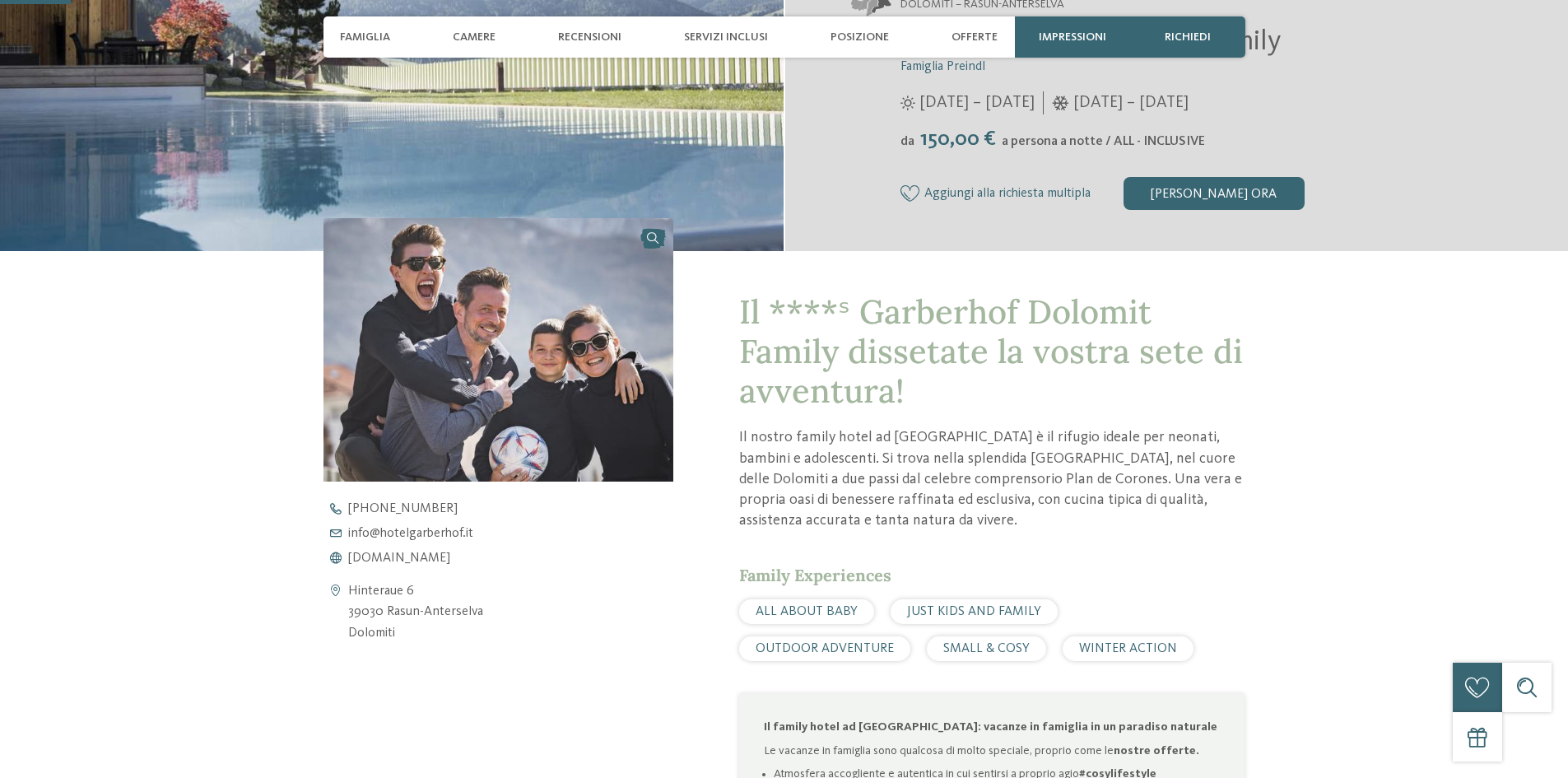
scroll to position [494, 0]
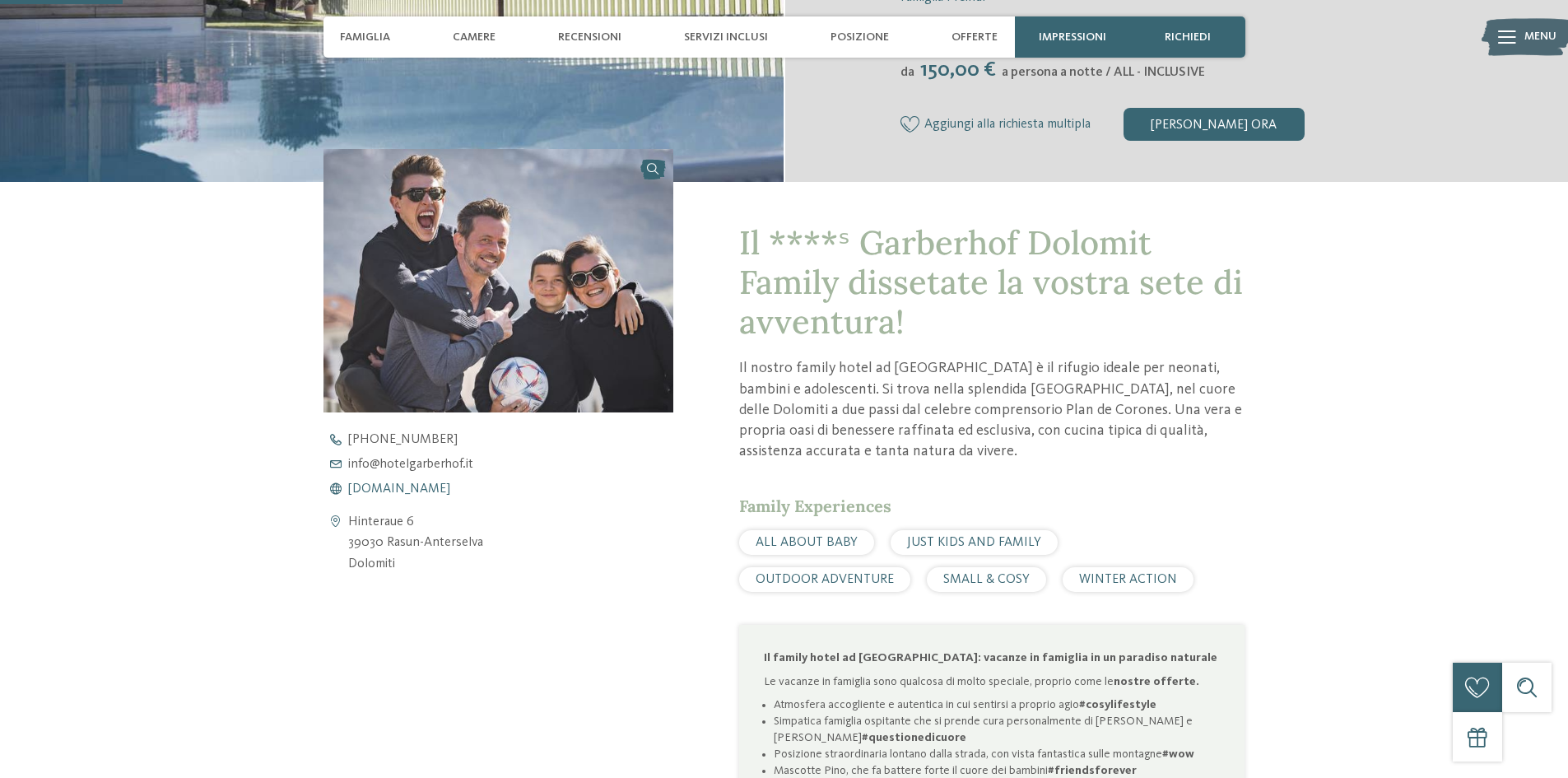
click at [394, 484] on span "[DOMAIN_NAME]" at bounding box center [399, 489] width 102 height 13
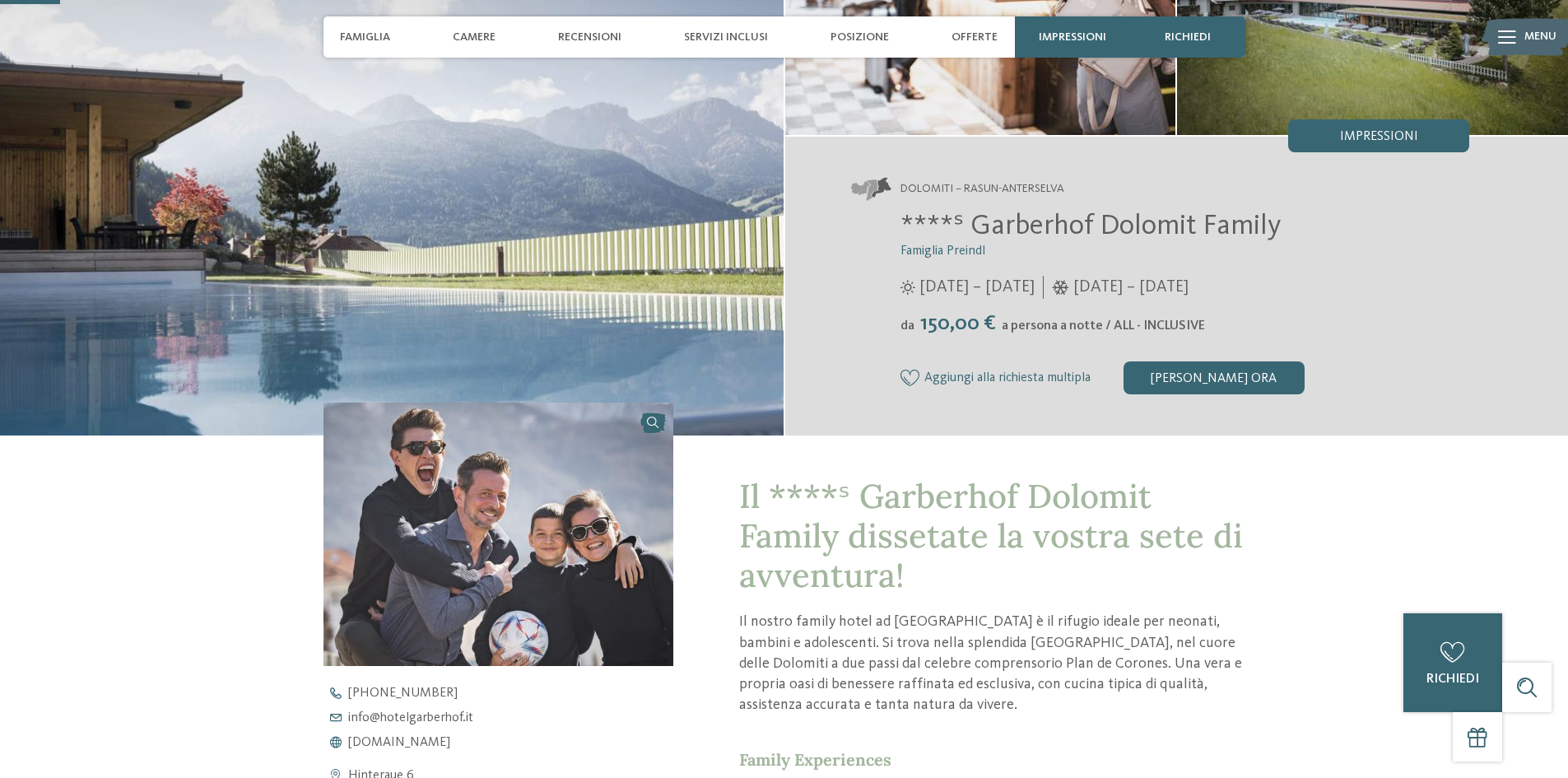
scroll to position [0, 0]
